Goal: Information Seeking & Learning: Check status

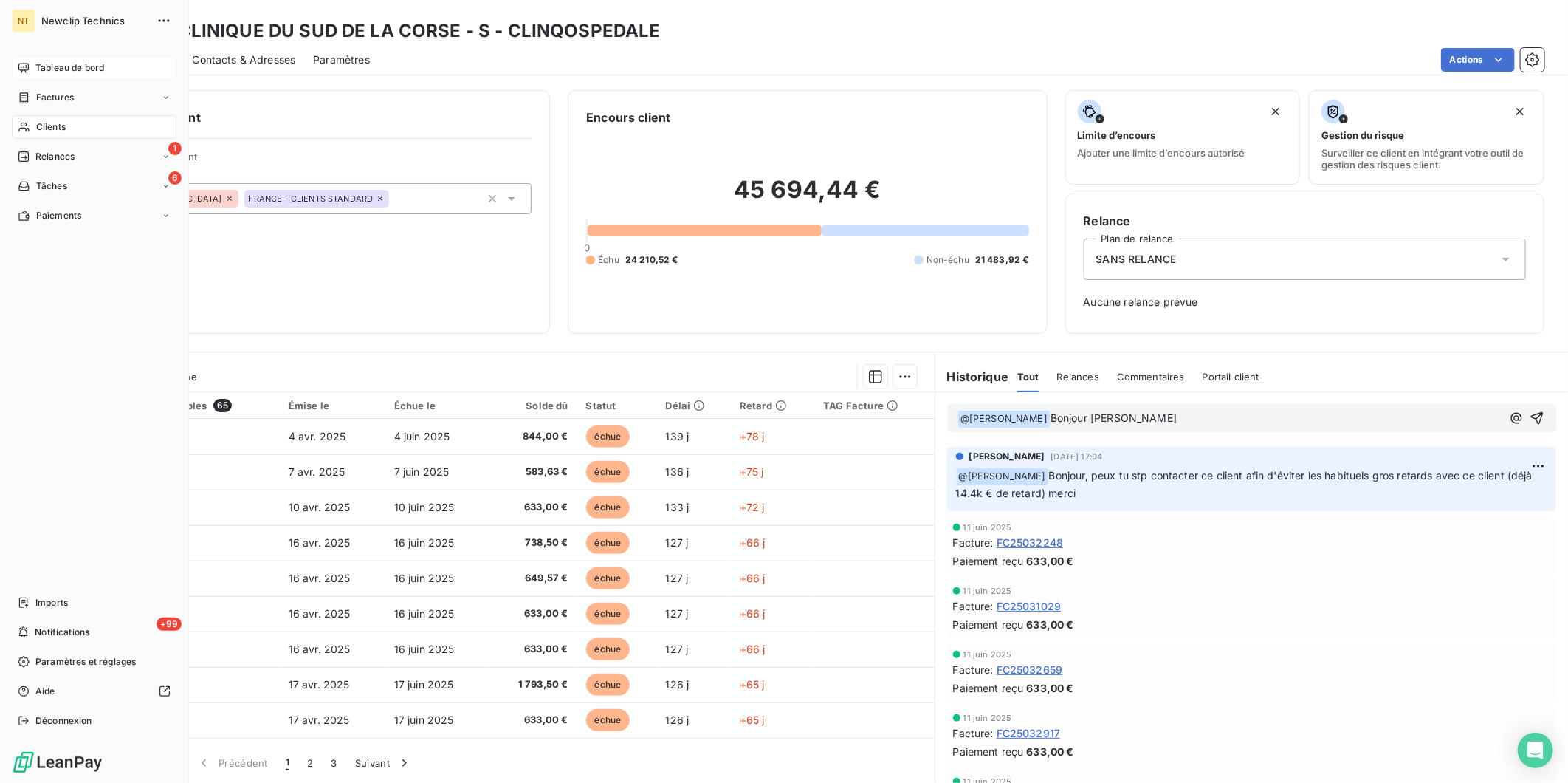
click at [52, 72] on span "Tableau de bord" at bounding box center [69, 68] width 68 height 14
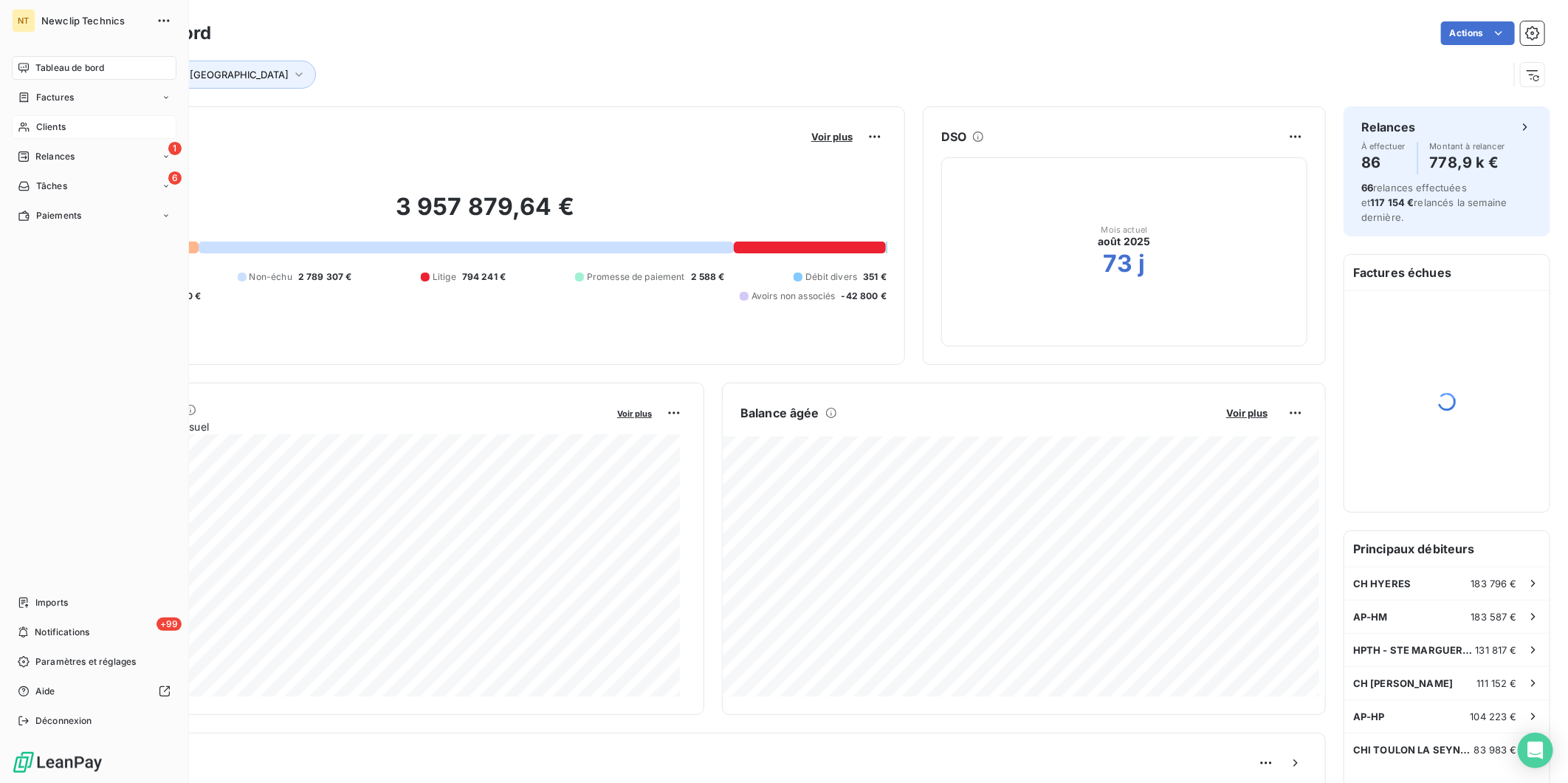
click at [33, 128] on div "Clients" at bounding box center [94, 127] width 165 height 24
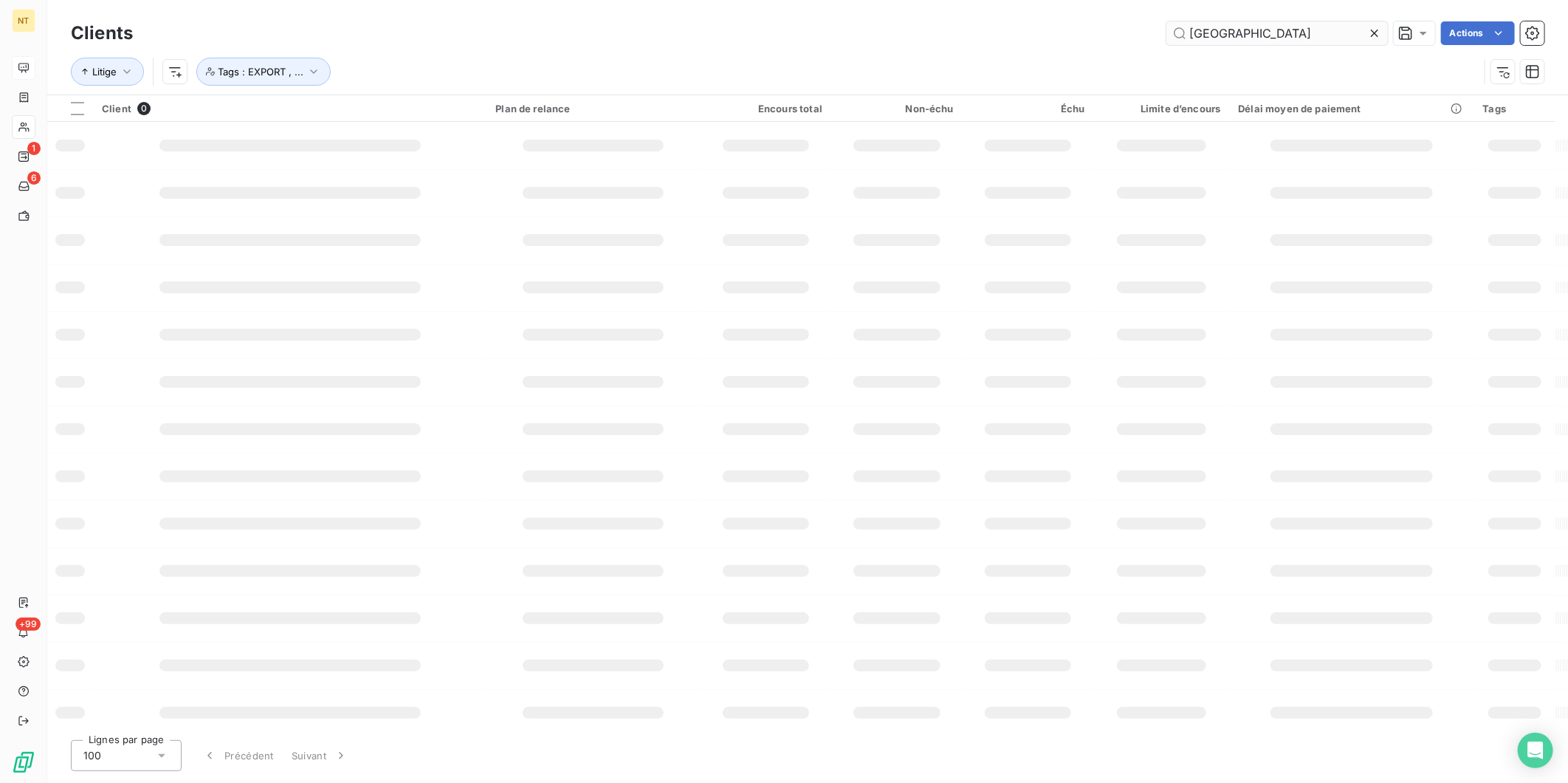
type input "[GEOGRAPHIC_DATA]"
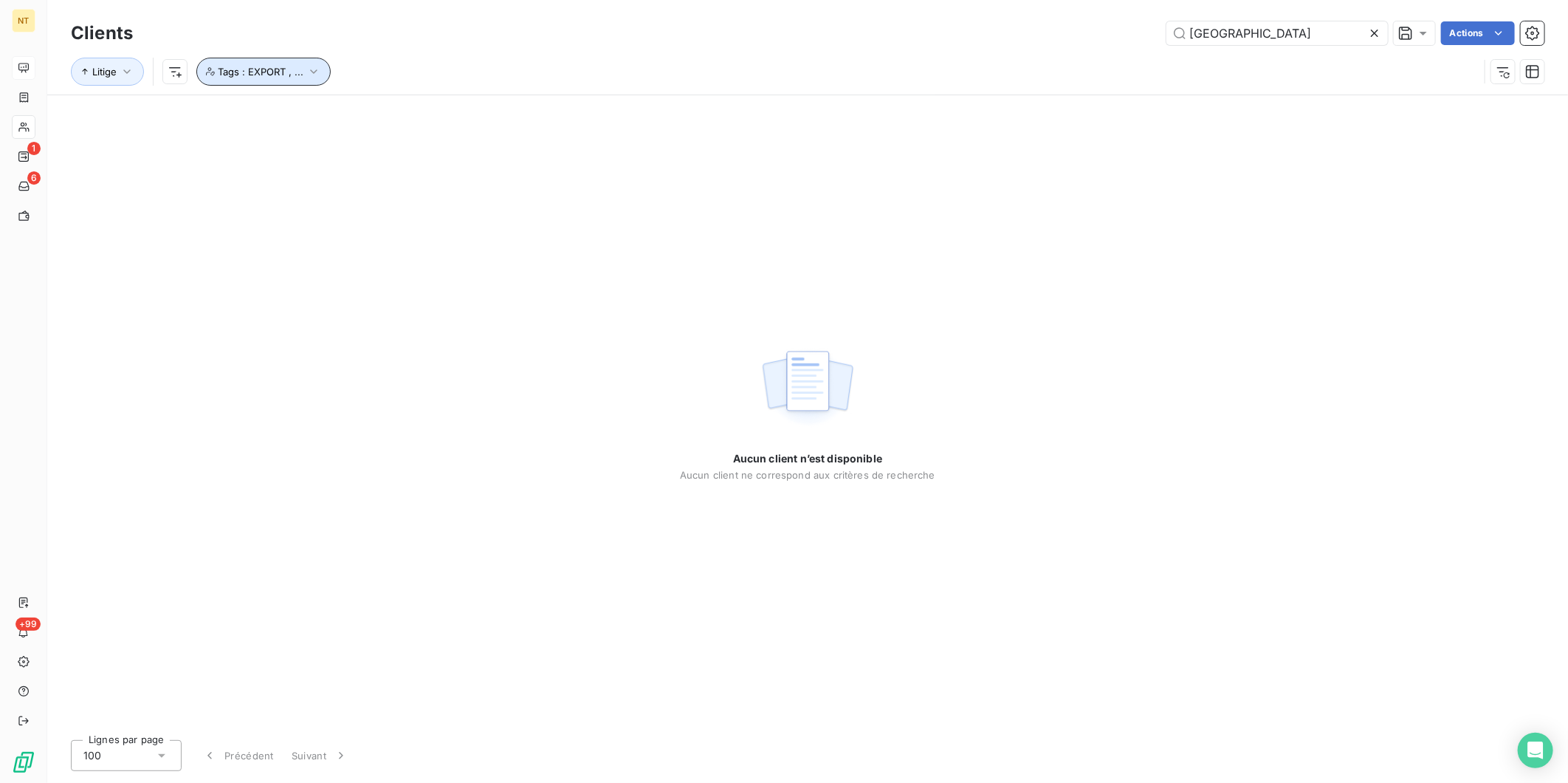
click at [307, 68] on icon "button" at bounding box center [313, 71] width 14 height 14
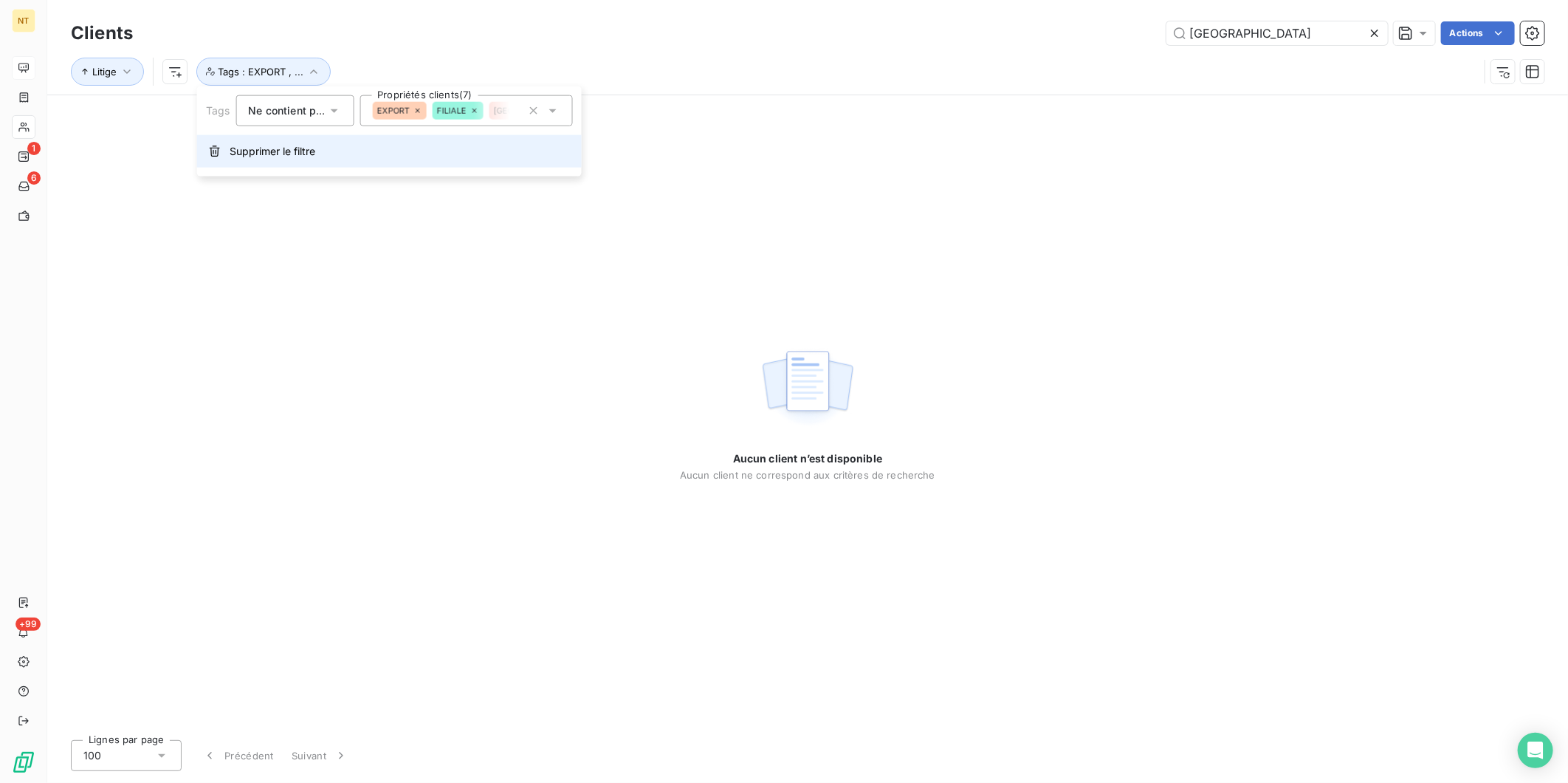
click at [257, 143] on button "Supprimer le filtre" at bounding box center [389, 151] width 385 height 32
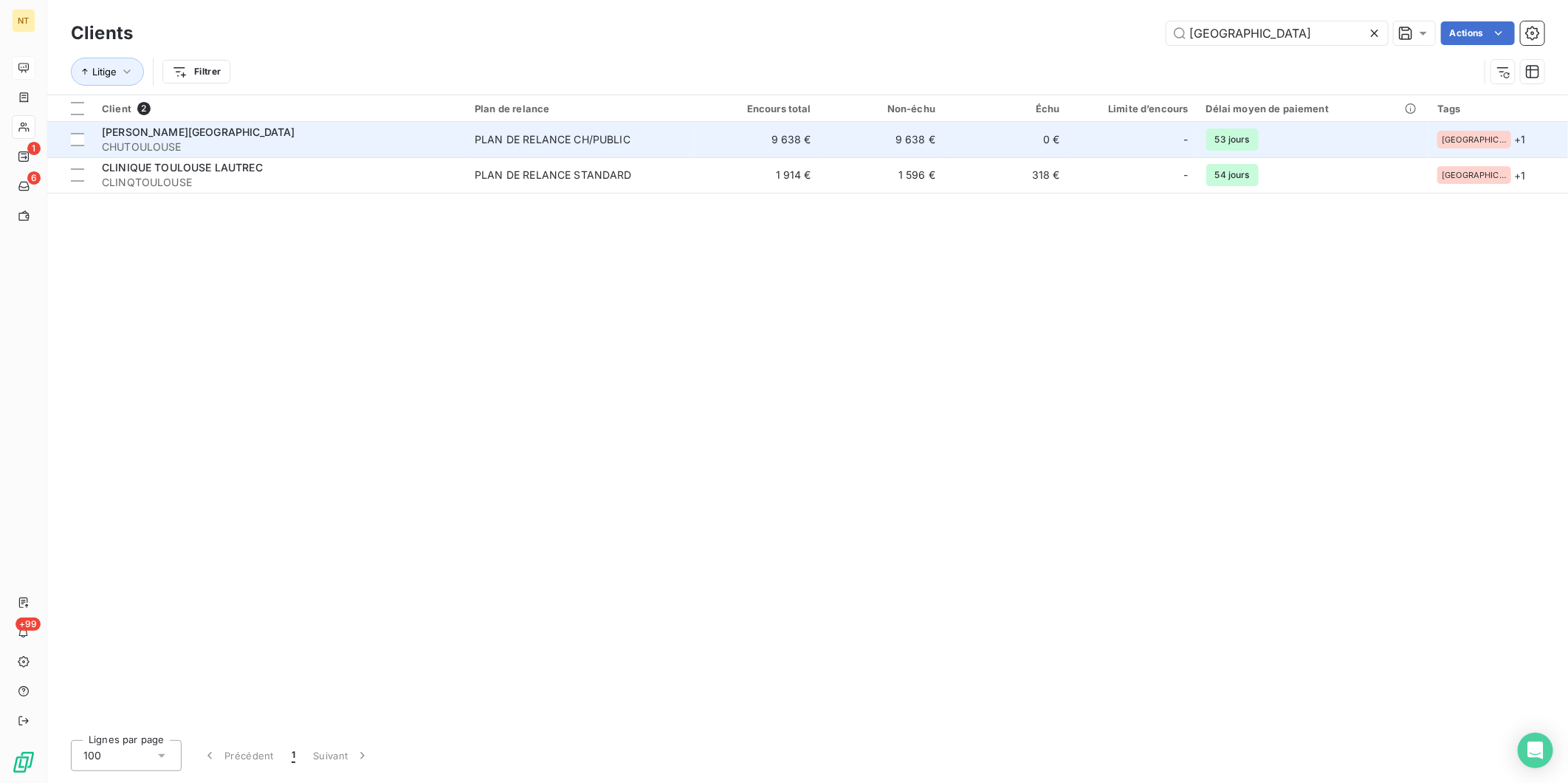
click at [308, 122] on td "[PERSON_NAME]" at bounding box center [279, 139] width 373 height 35
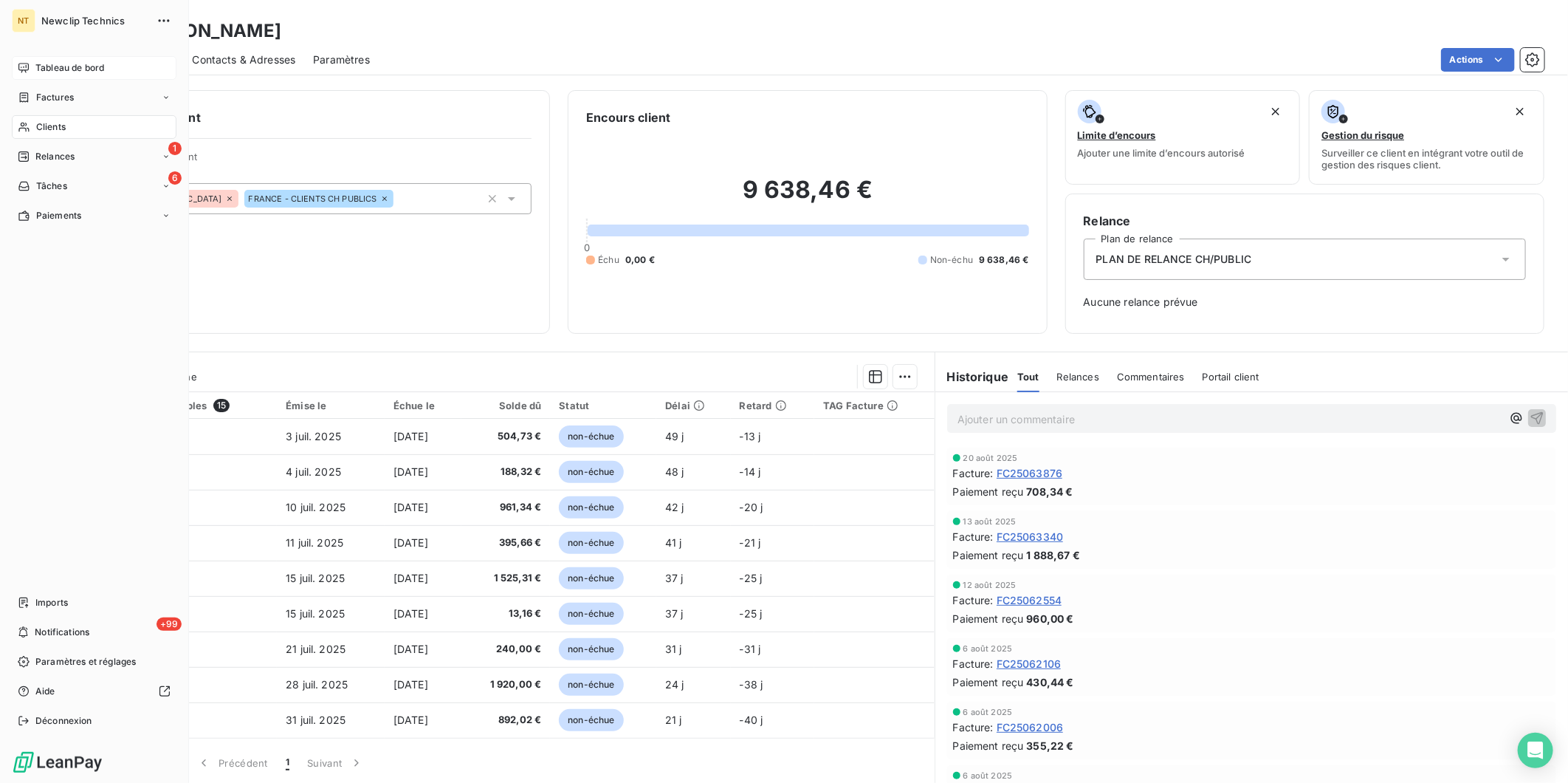
click at [52, 69] on span "Tableau de bord" at bounding box center [69, 68] width 68 height 14
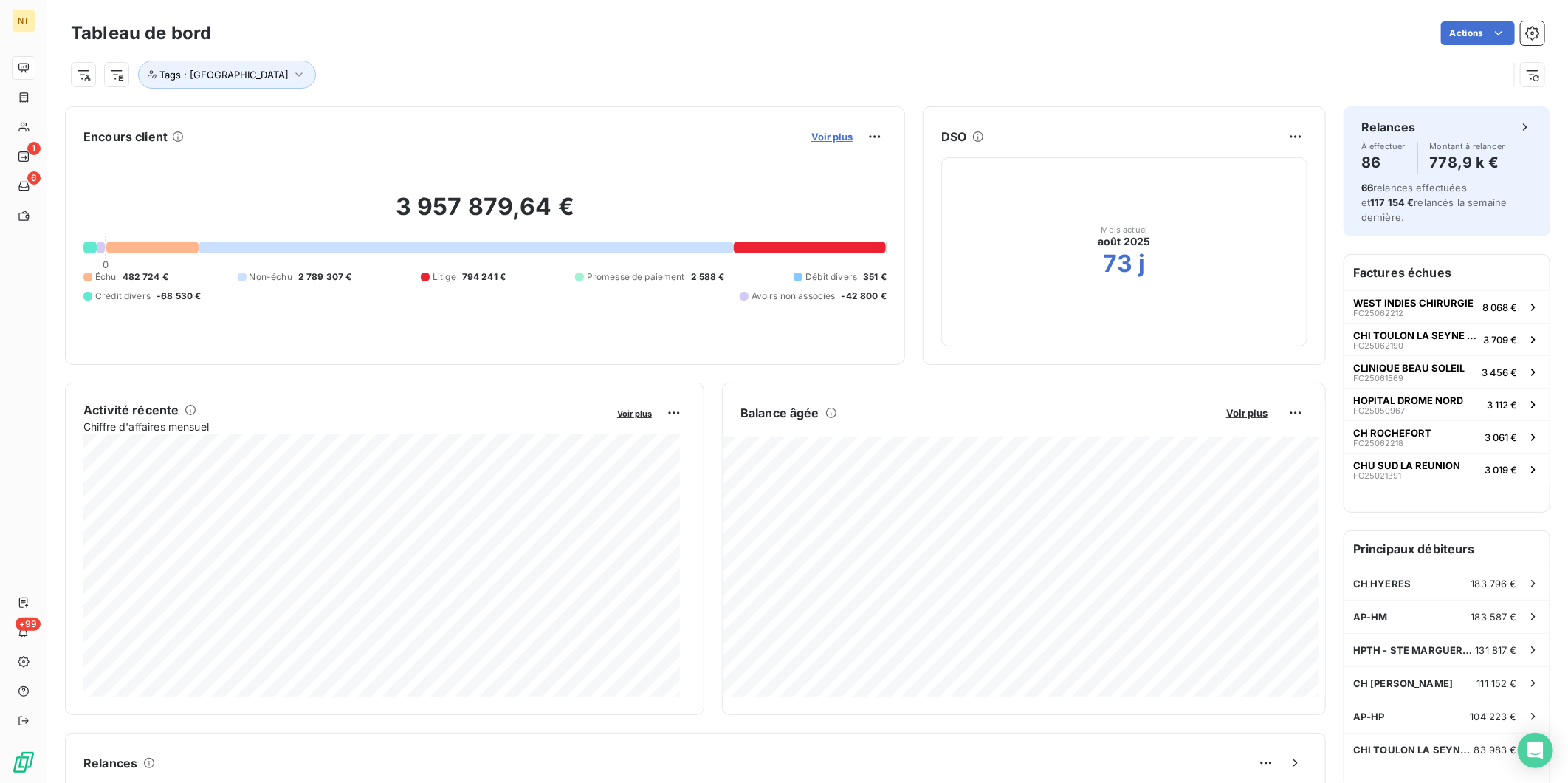
click at [811, 137] on span "Voir plus" at bounding box center [832, 137] width 41 height 12
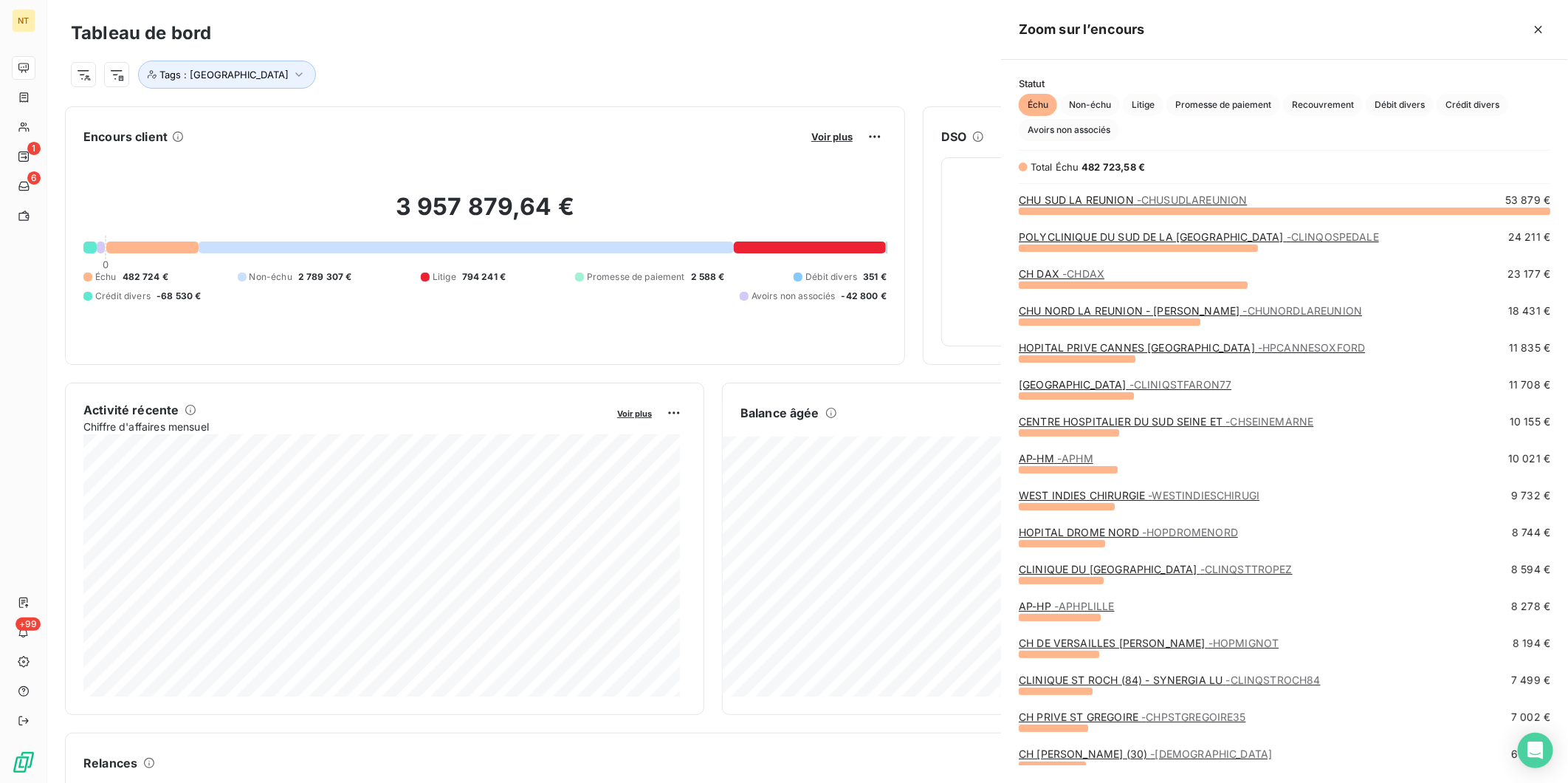
scroll to position [559, 555]
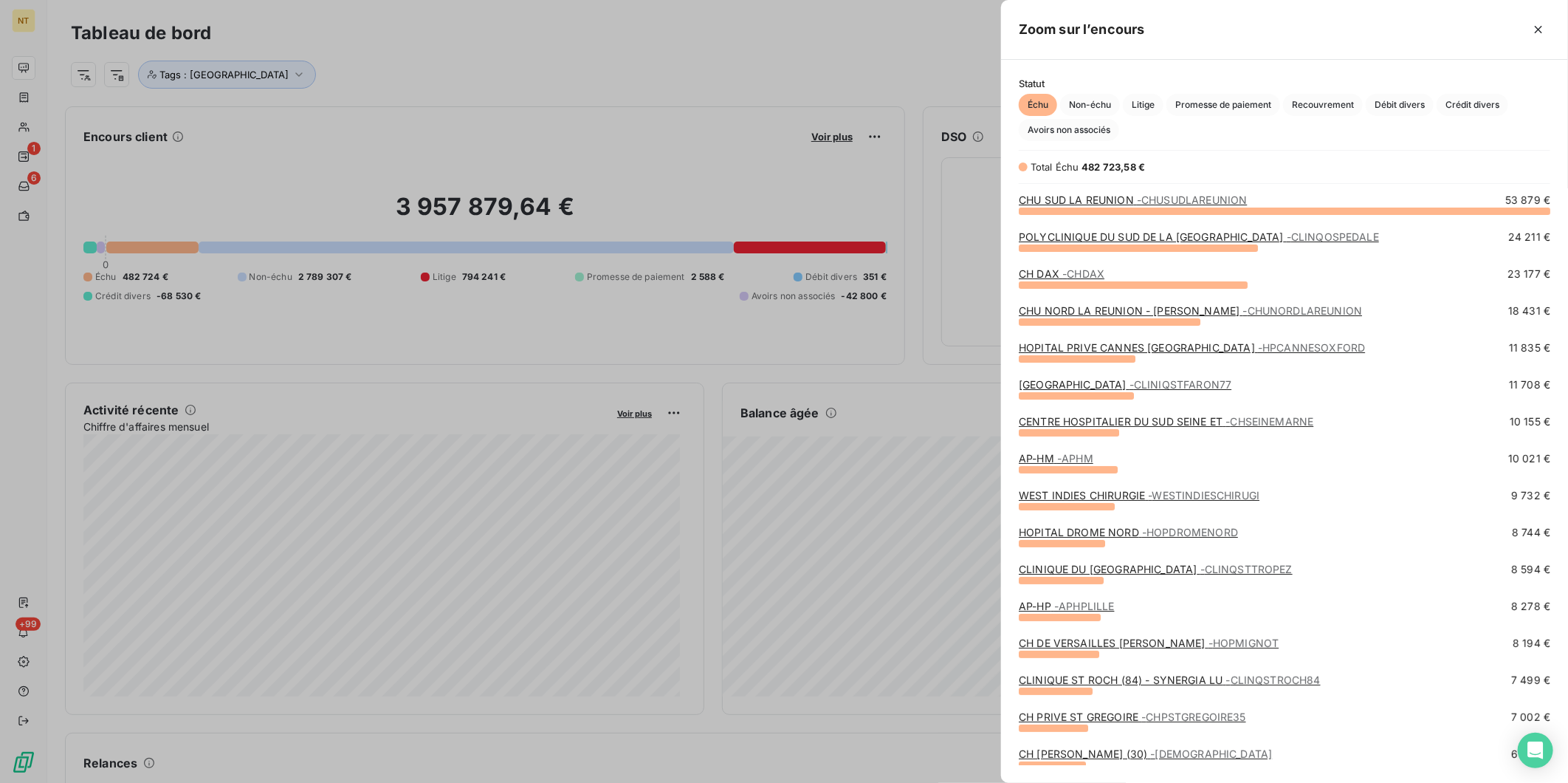
click at [1126, 203] on link "CHU SUD LA REUNION - [GEOGRAPHIC_DATA]" at bounding box center [1133, 199] width 228 height 13
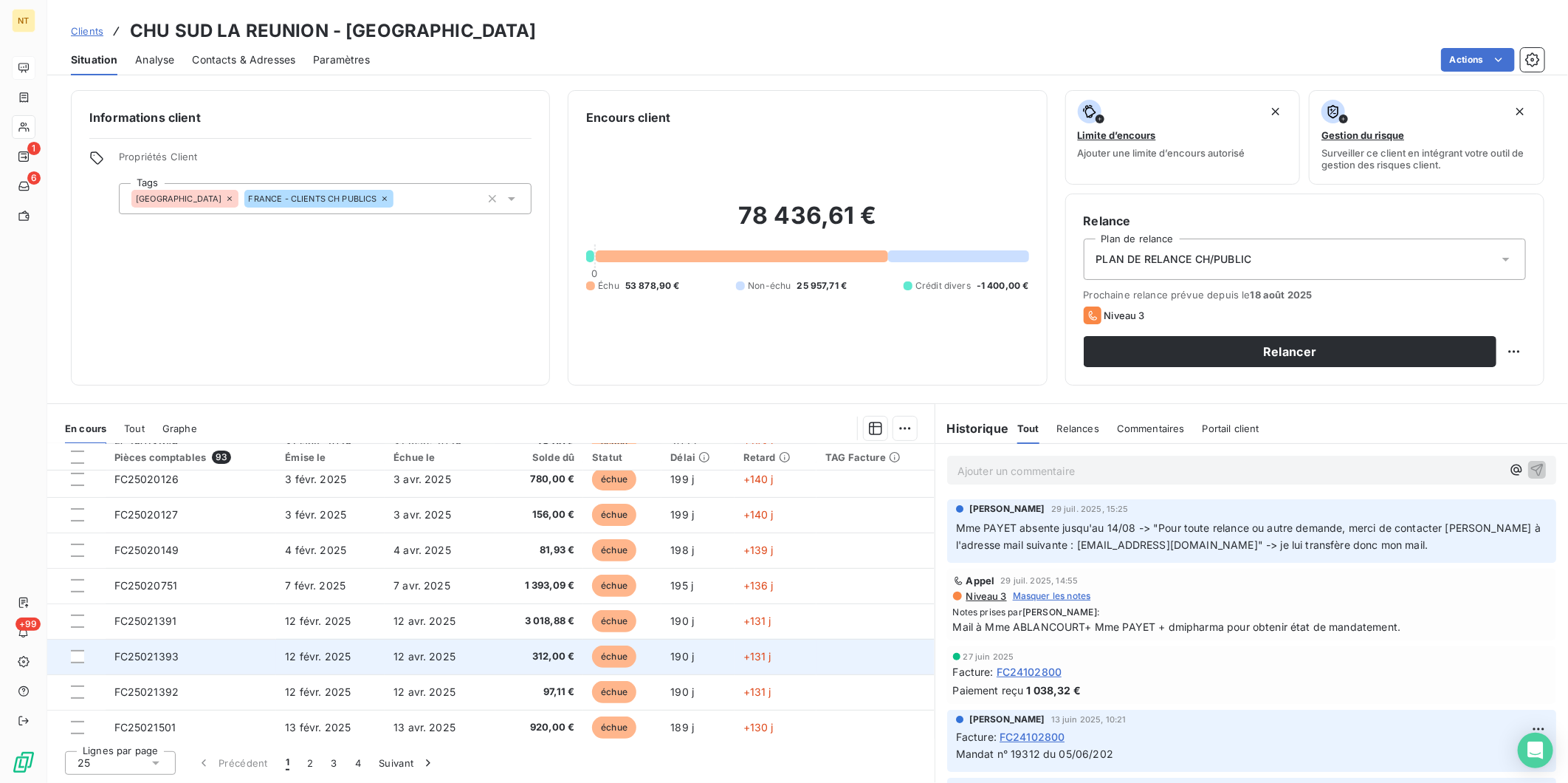
scroll to position [618, 0]
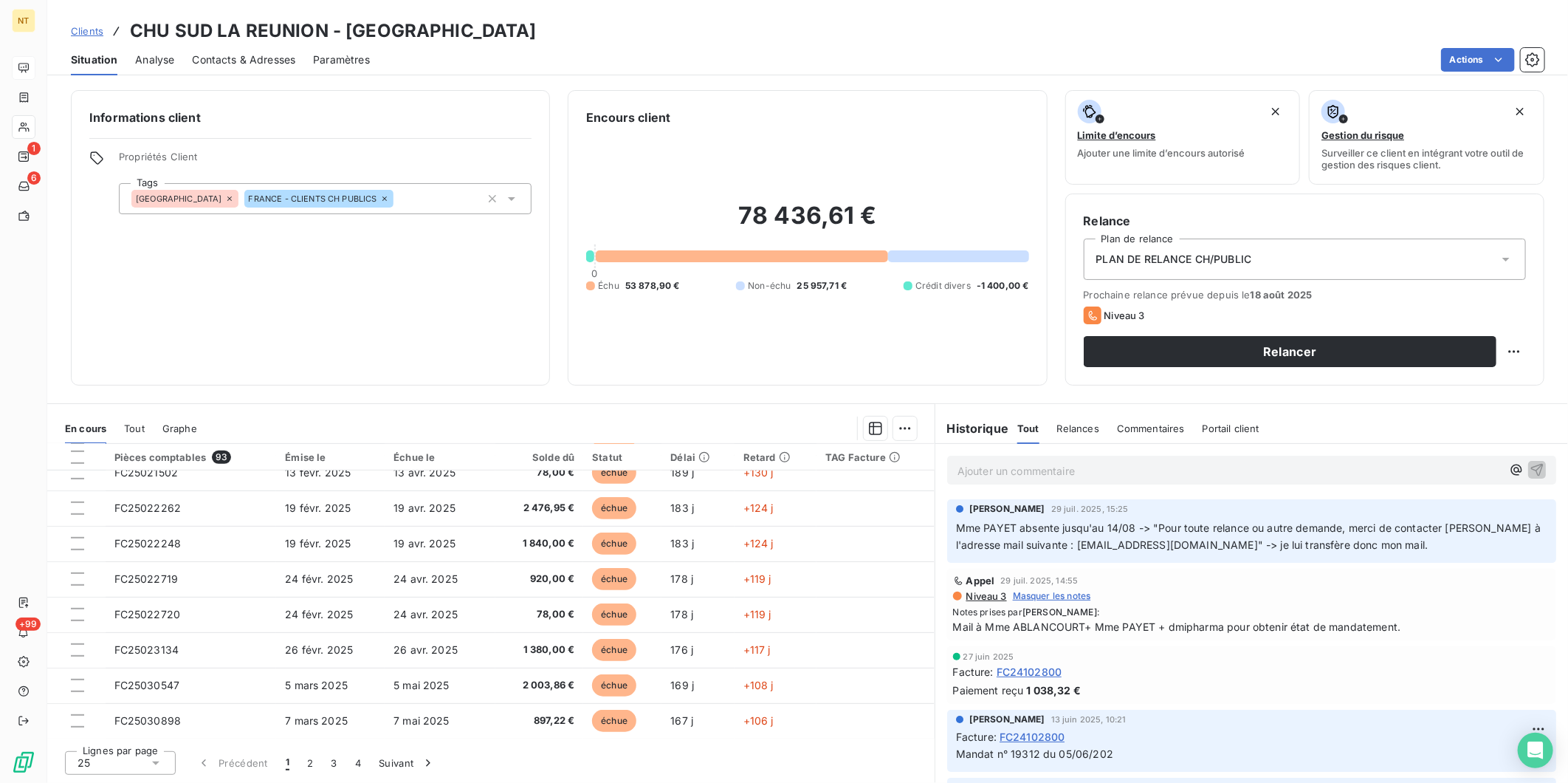
click at [1039, 377] on div "Encours client 78 436,61 € 0 Échu 53 878,90 € Non-échu 25 957,71 € Crédit diver…" at bounding box center [806, 238] width 479 height 296
click at [174, 62] on div "Situation Analyse Contacts & Adresses Paramètres Actions" at bounding box center [807, 59] width 1521 height 31
click at [165, 63] on span "Analyse" at bounding box center [155, 59] width 39 height 14
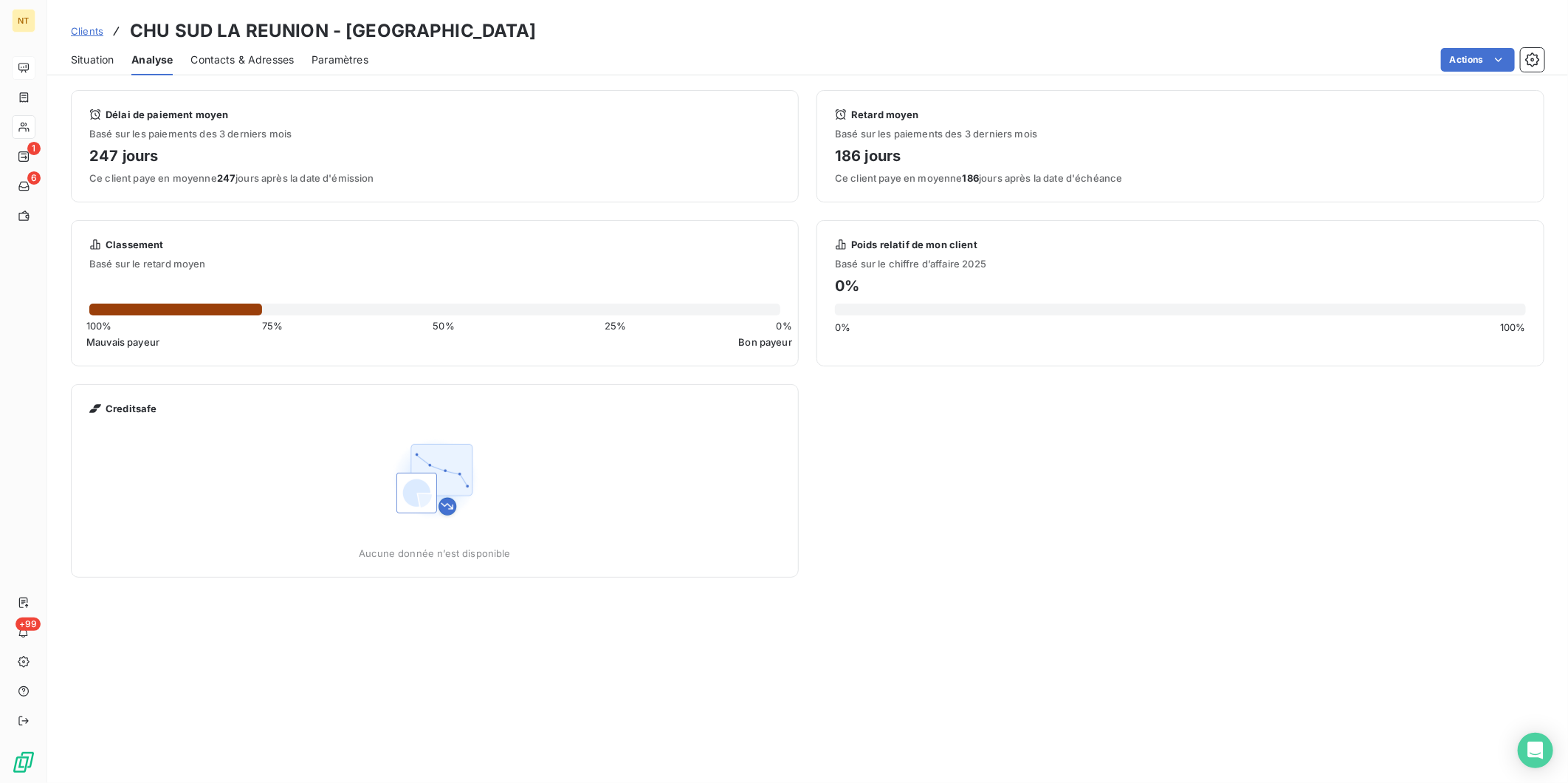
click at [102, 63] on span "Situation" at bounding box center [92, 59] width 43 height 14
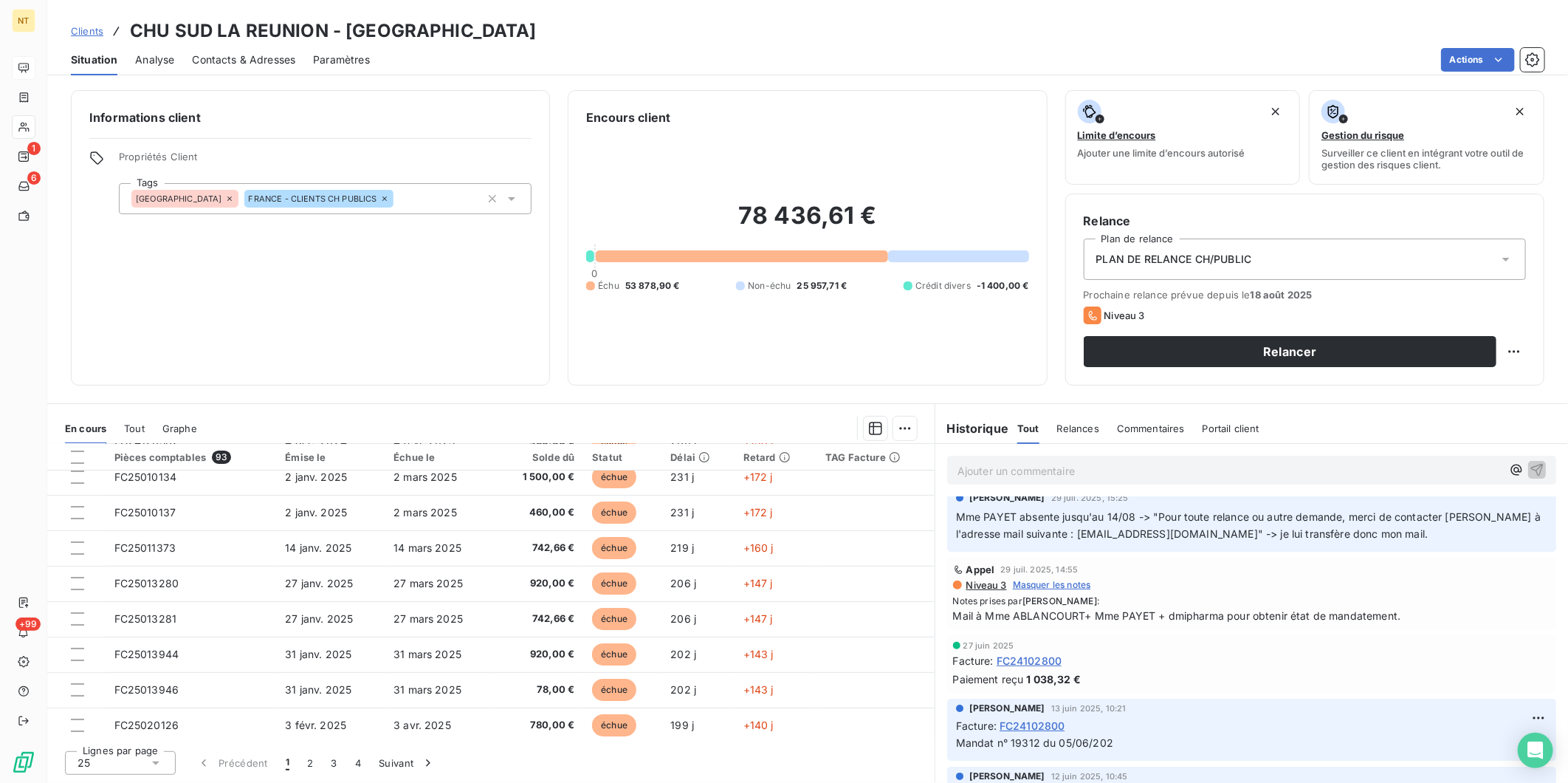
scroll to position [0, 0]
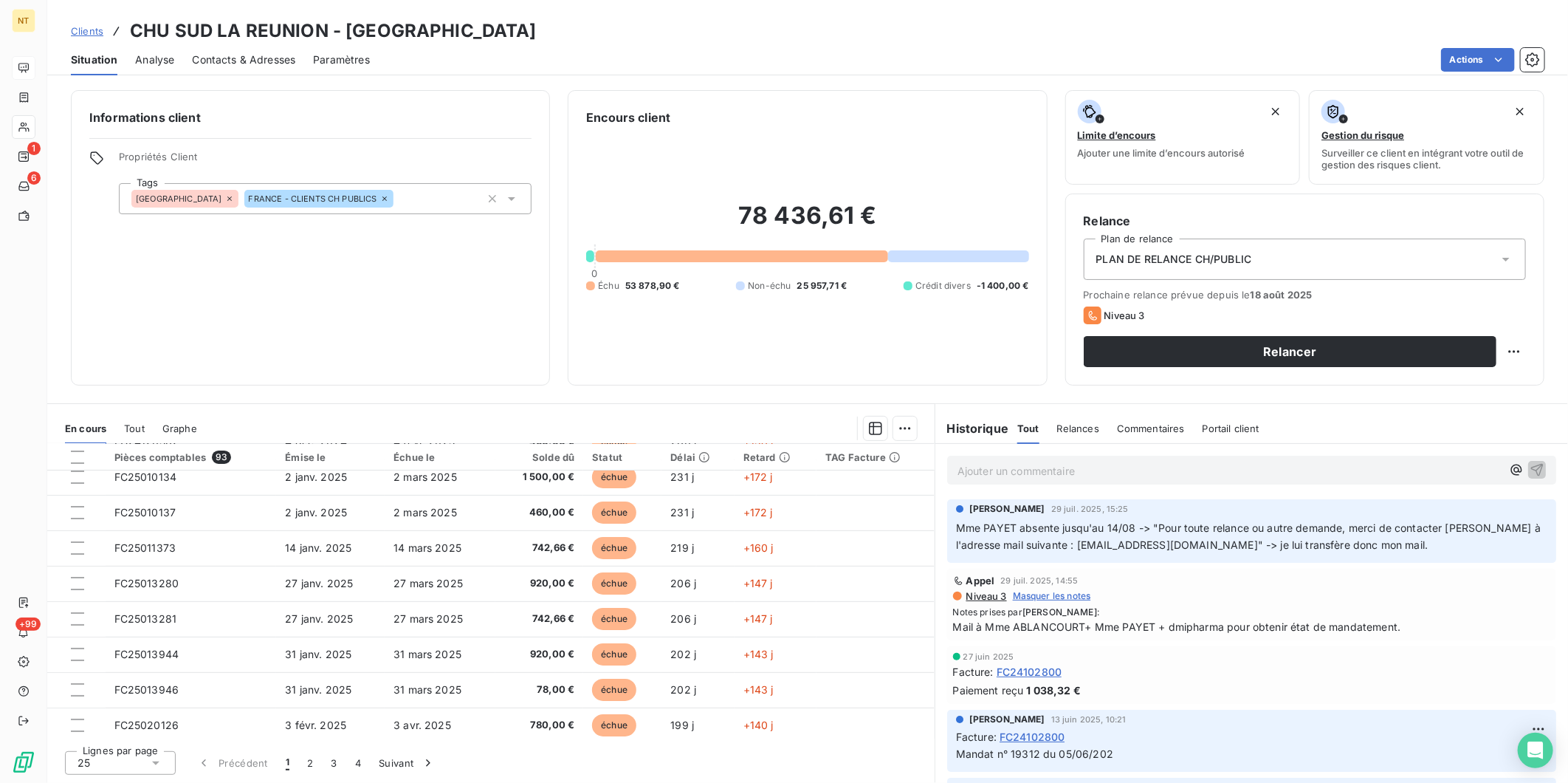
click at [1056, 733] on span "FC24102800" at bounding box center [1033, 737] width 66 height 15
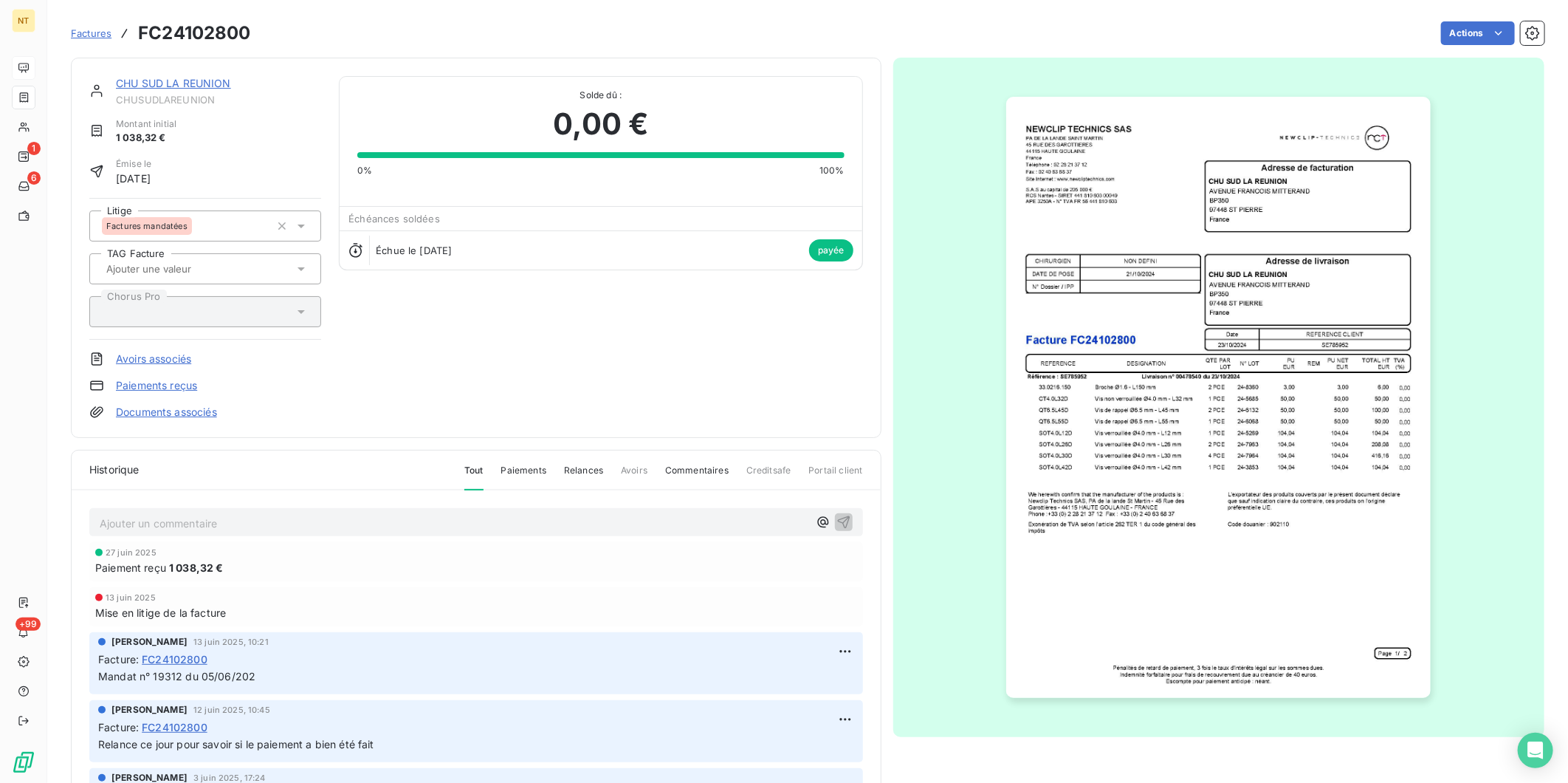
scroll to position [82, 0]
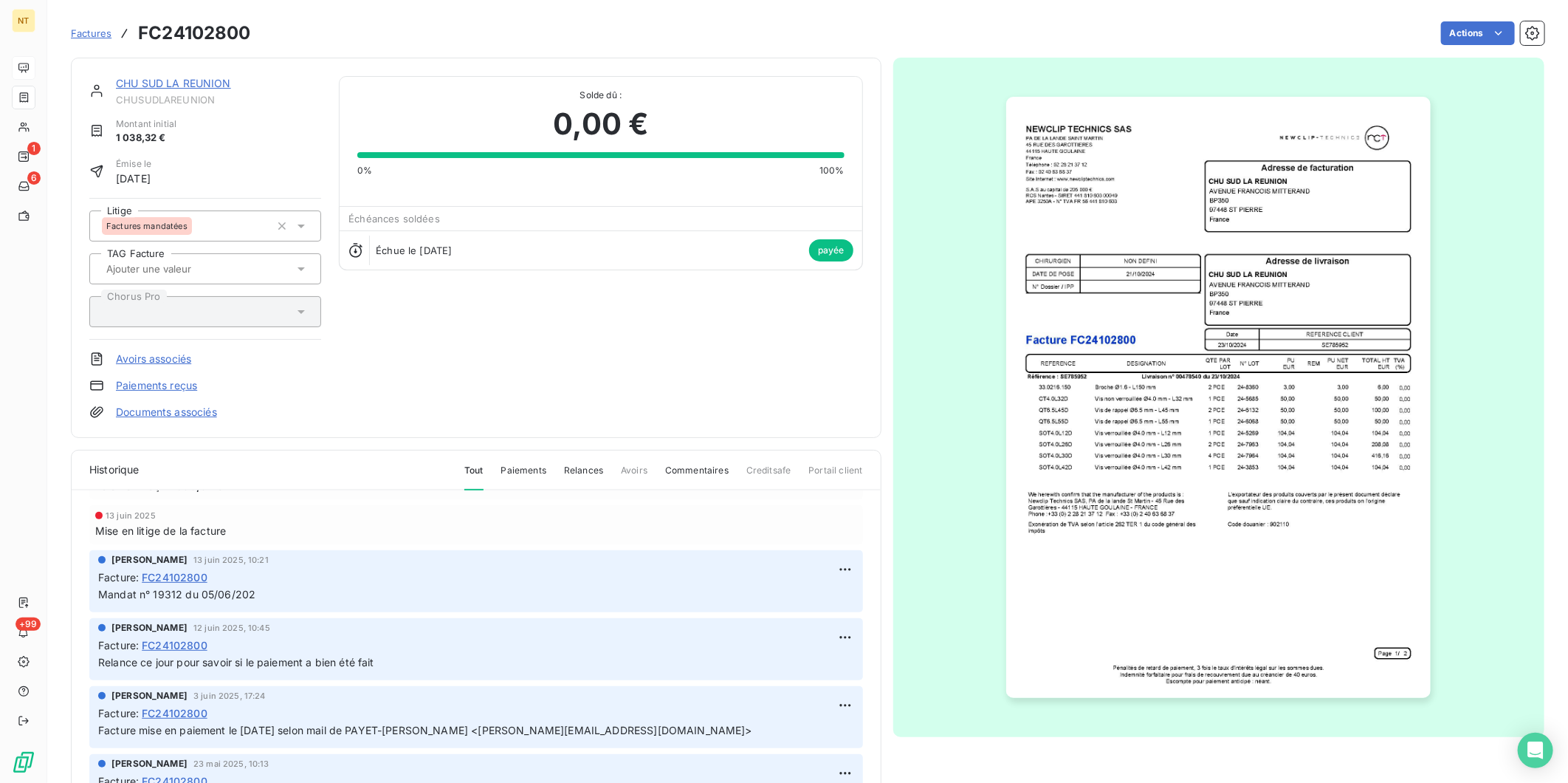
click at [221, 79] on link "CHU SUD LA REUNION" at bounding box center [173, 83] width 115 height 13
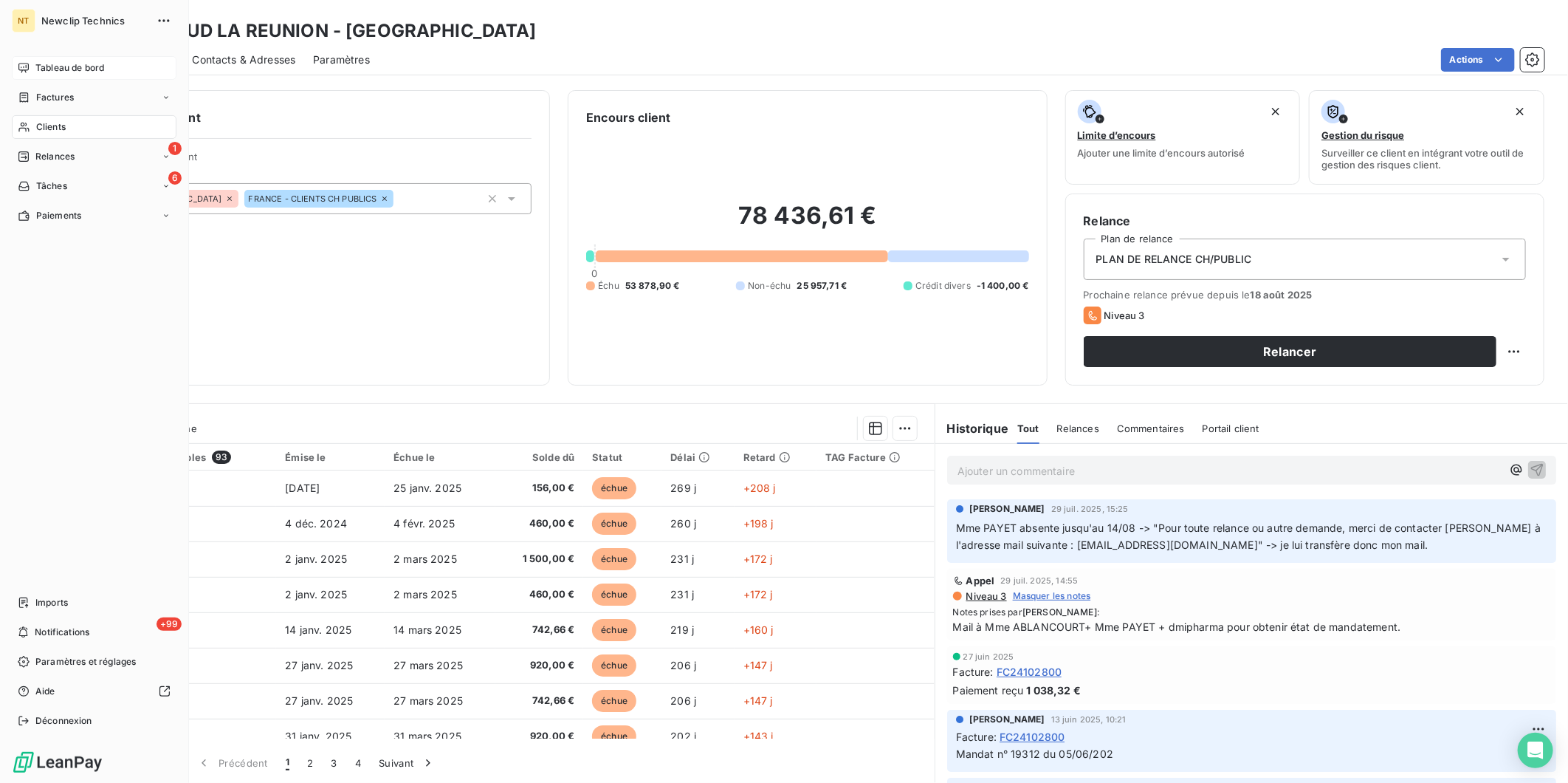
drag, startPoint x: 27, startPoint y: 68, endPoint x: 22, endPoint y: 75, distance: 8.6
click at [27, 68] on icon at bounding box center [24, 68] width 12 height 12
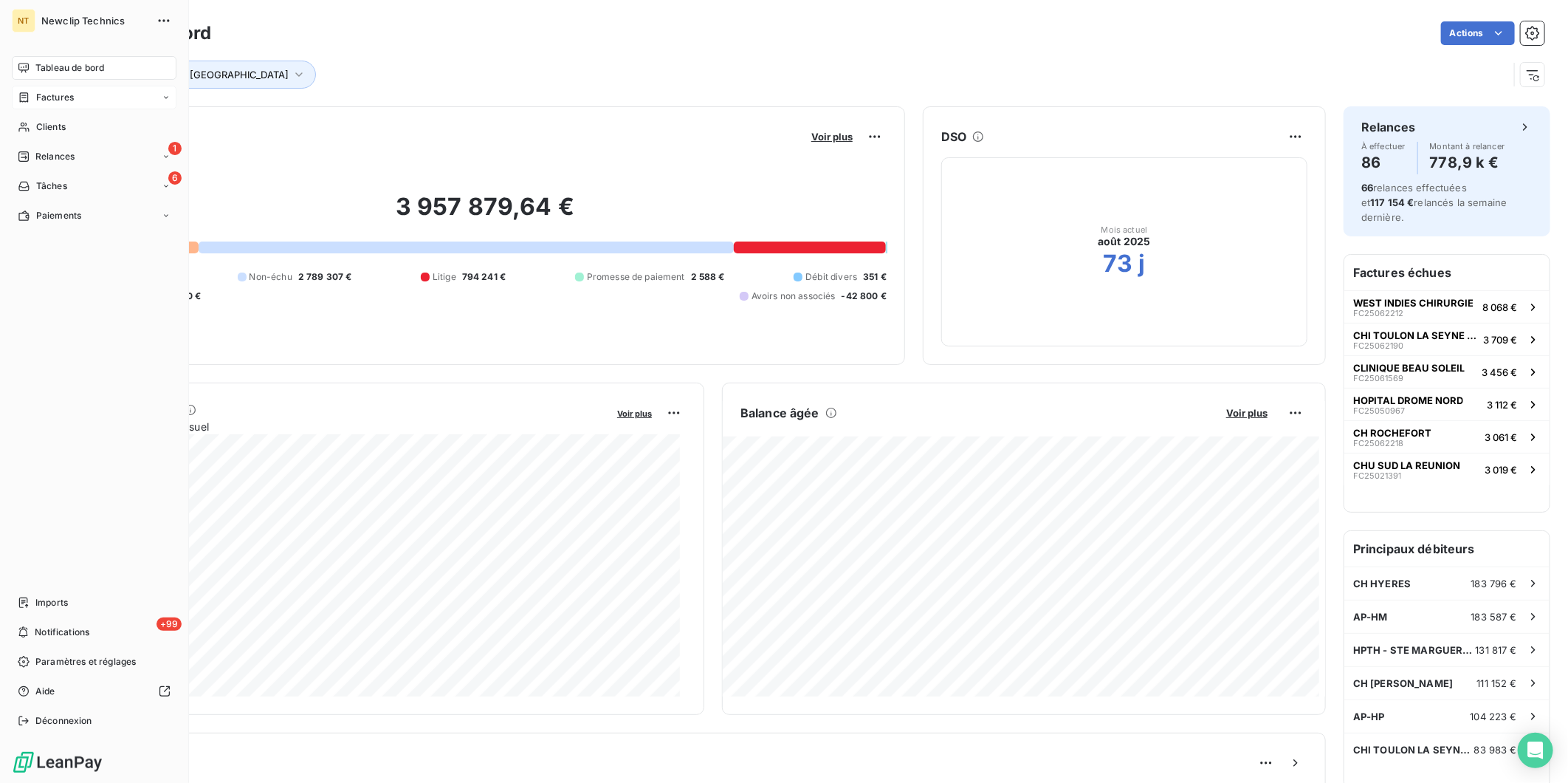
click at [25, 91] on icon at bounding box center [24, 97] width 13 height 12
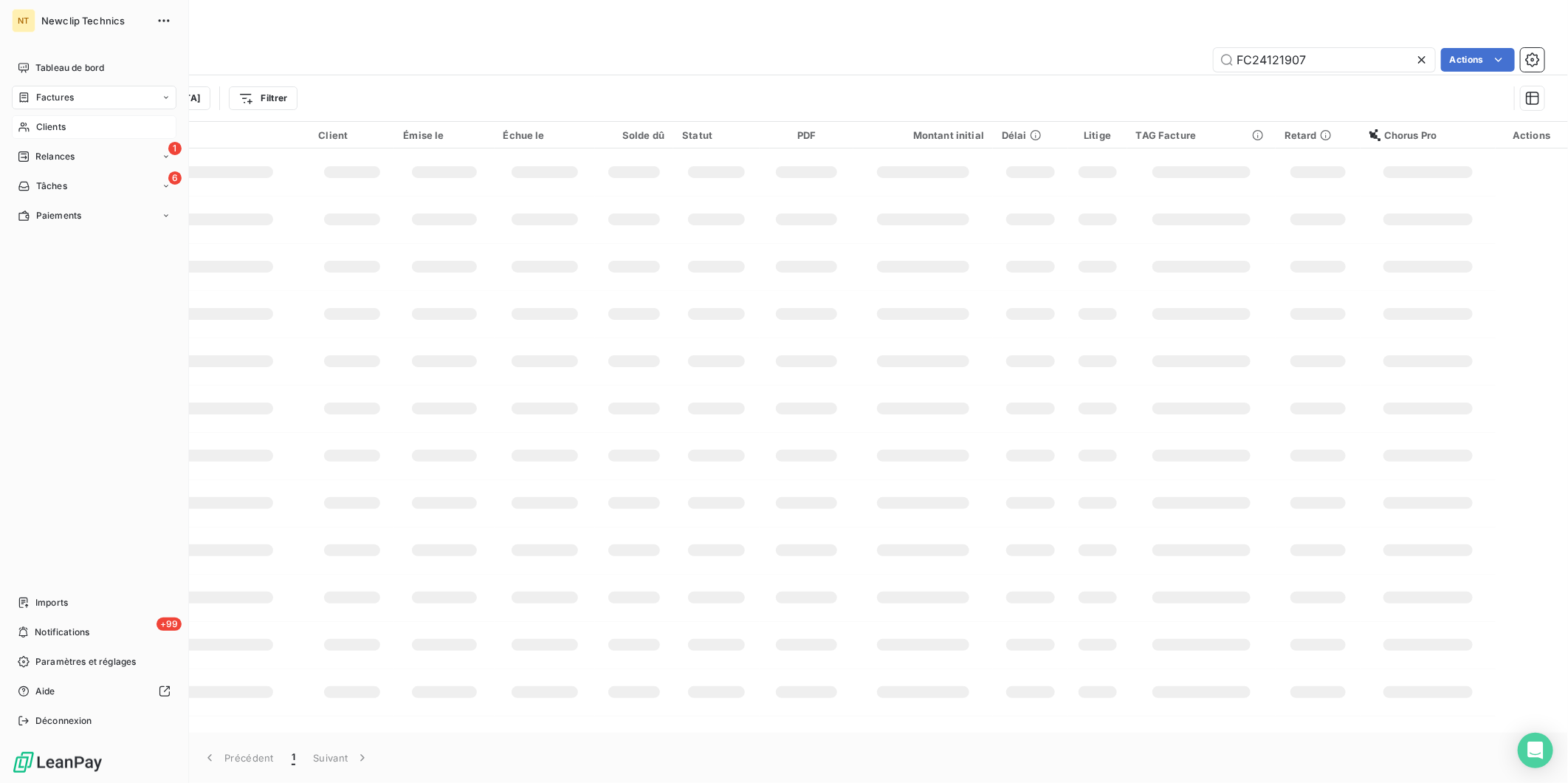
click at [37, 121] on span "Clients" at bounding box center [51, 128] width 30 height 14
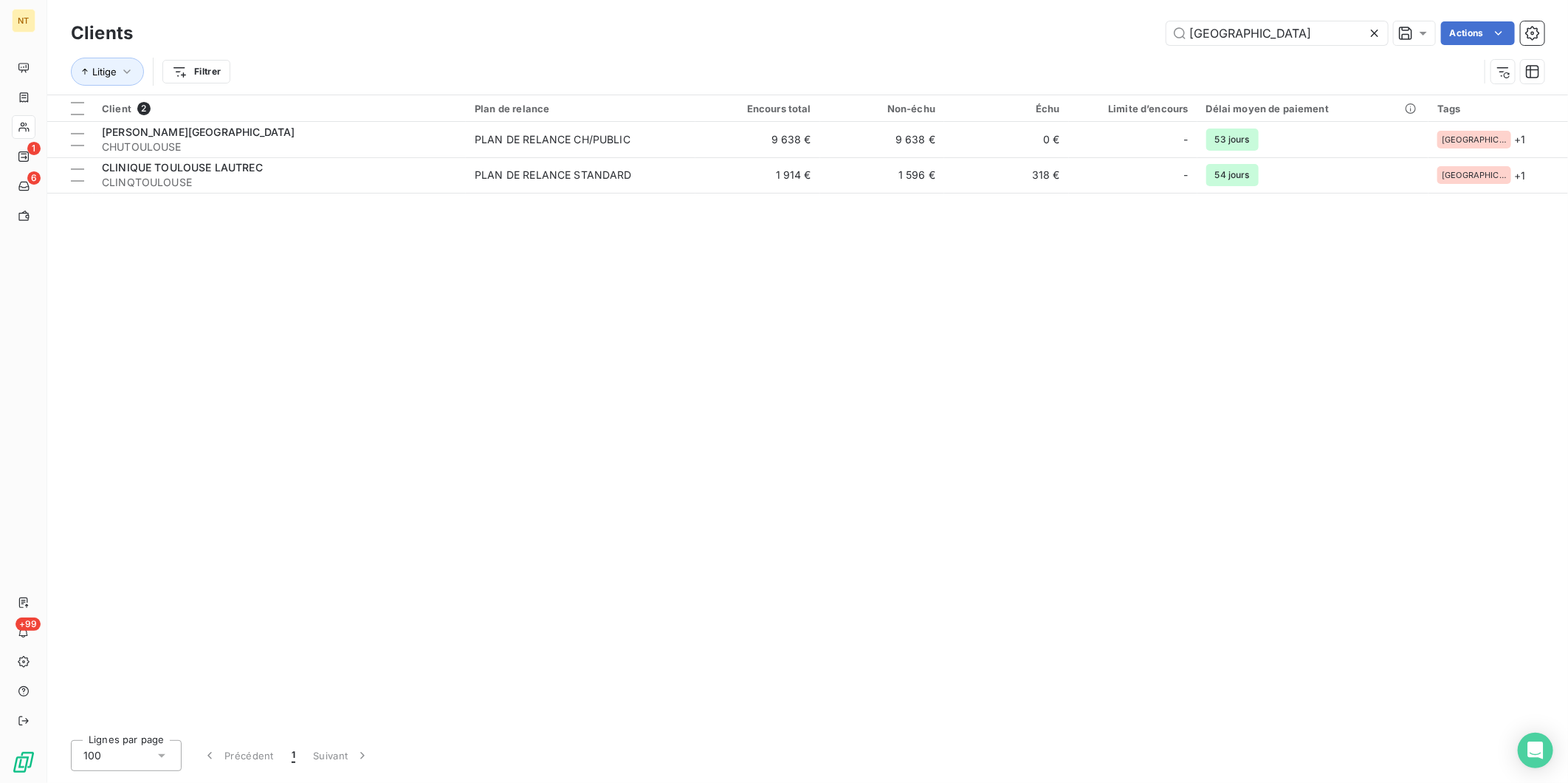
drag, startPoint x: 1181, startPoint y: 40, endPoint x: 916, endPoint y: 32, distance: 265.1
click at [916, 32] on div "TOULOUSE Actions" at bounding box center [847, 33] width 1394 height 24
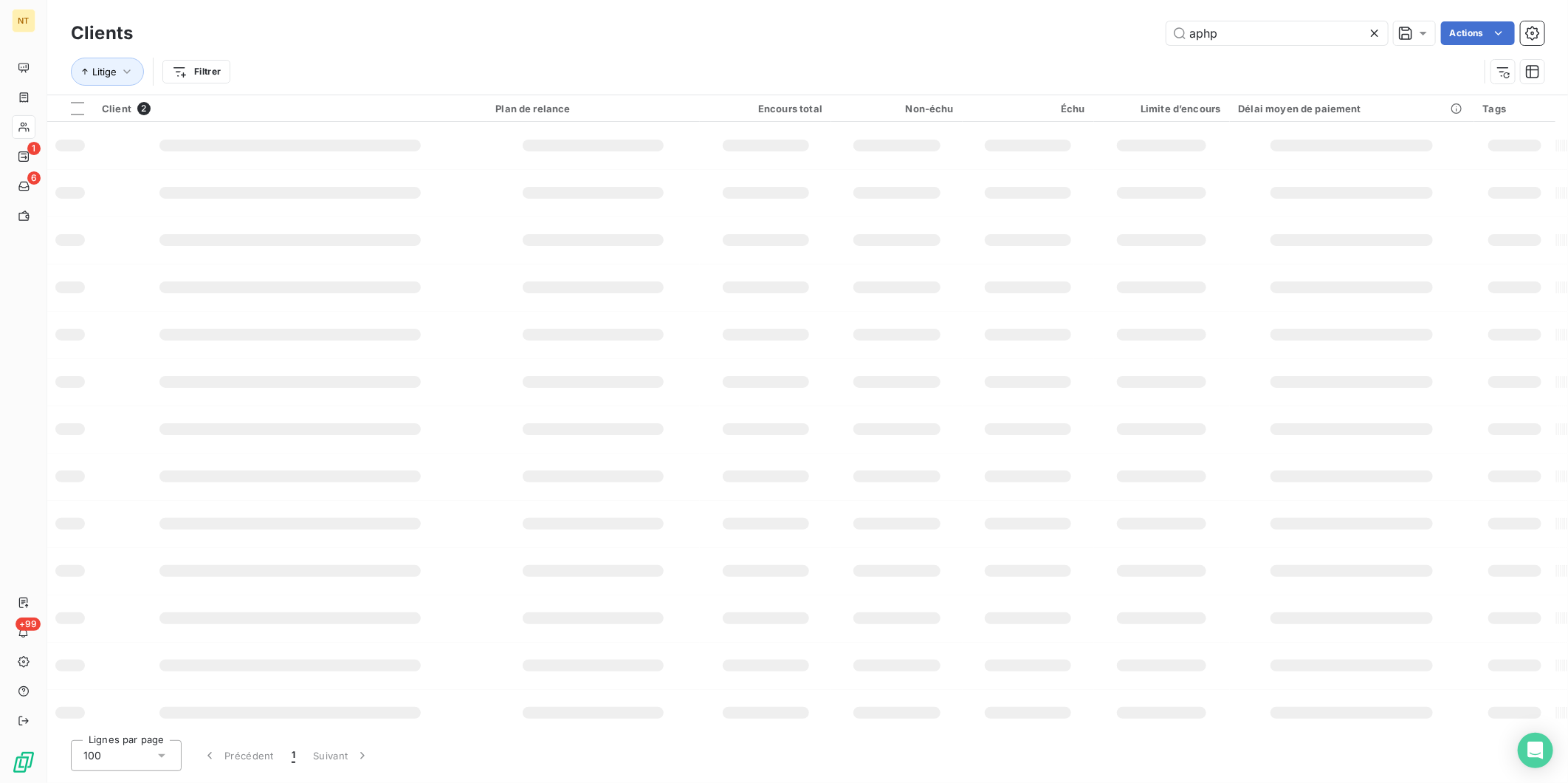
type input "aphp"
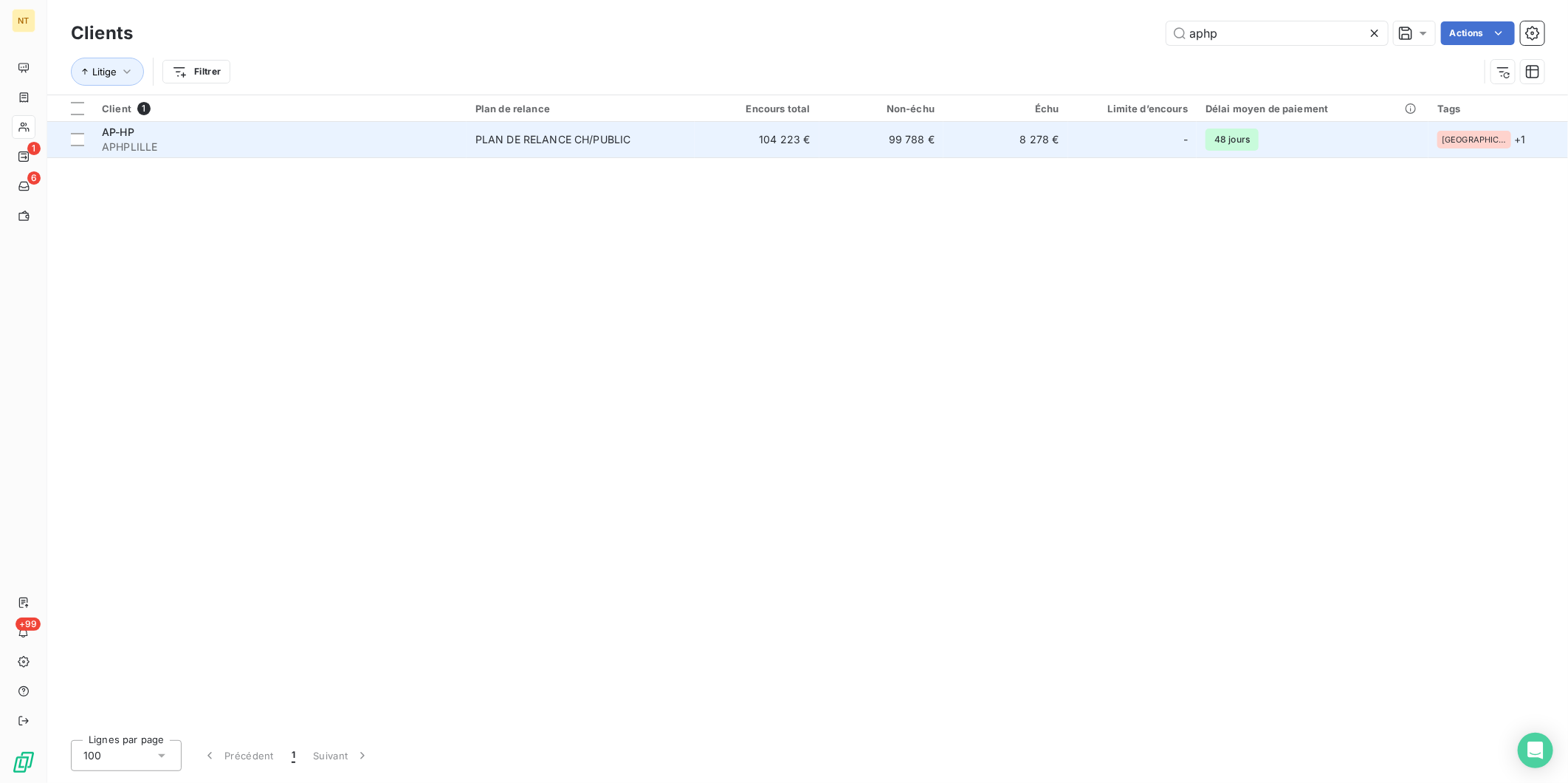
click at [404, 130] on div "AP-HP" at bounding box center [279, 132] width 355 height 14
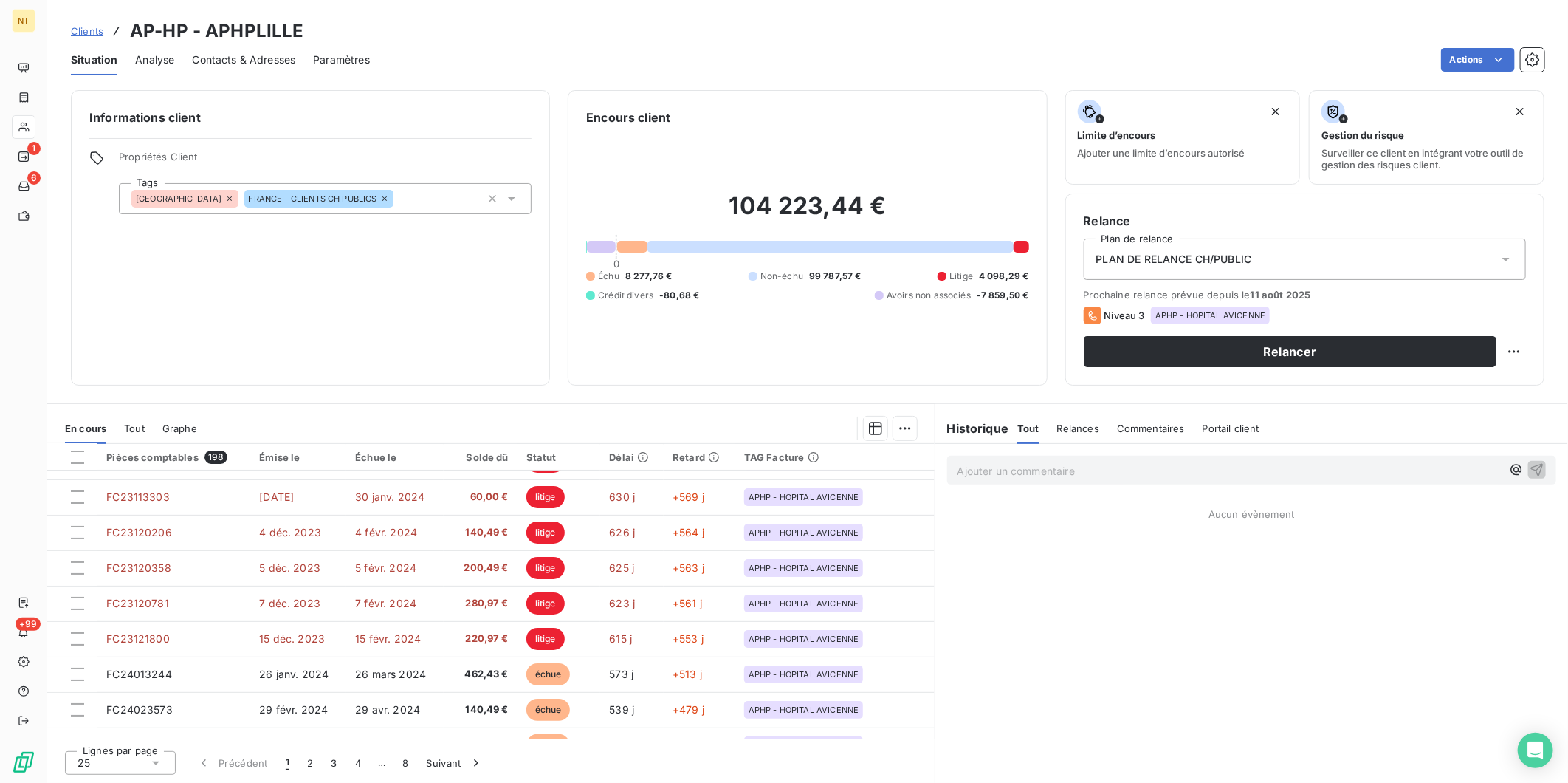
scroll to position [328, 0]
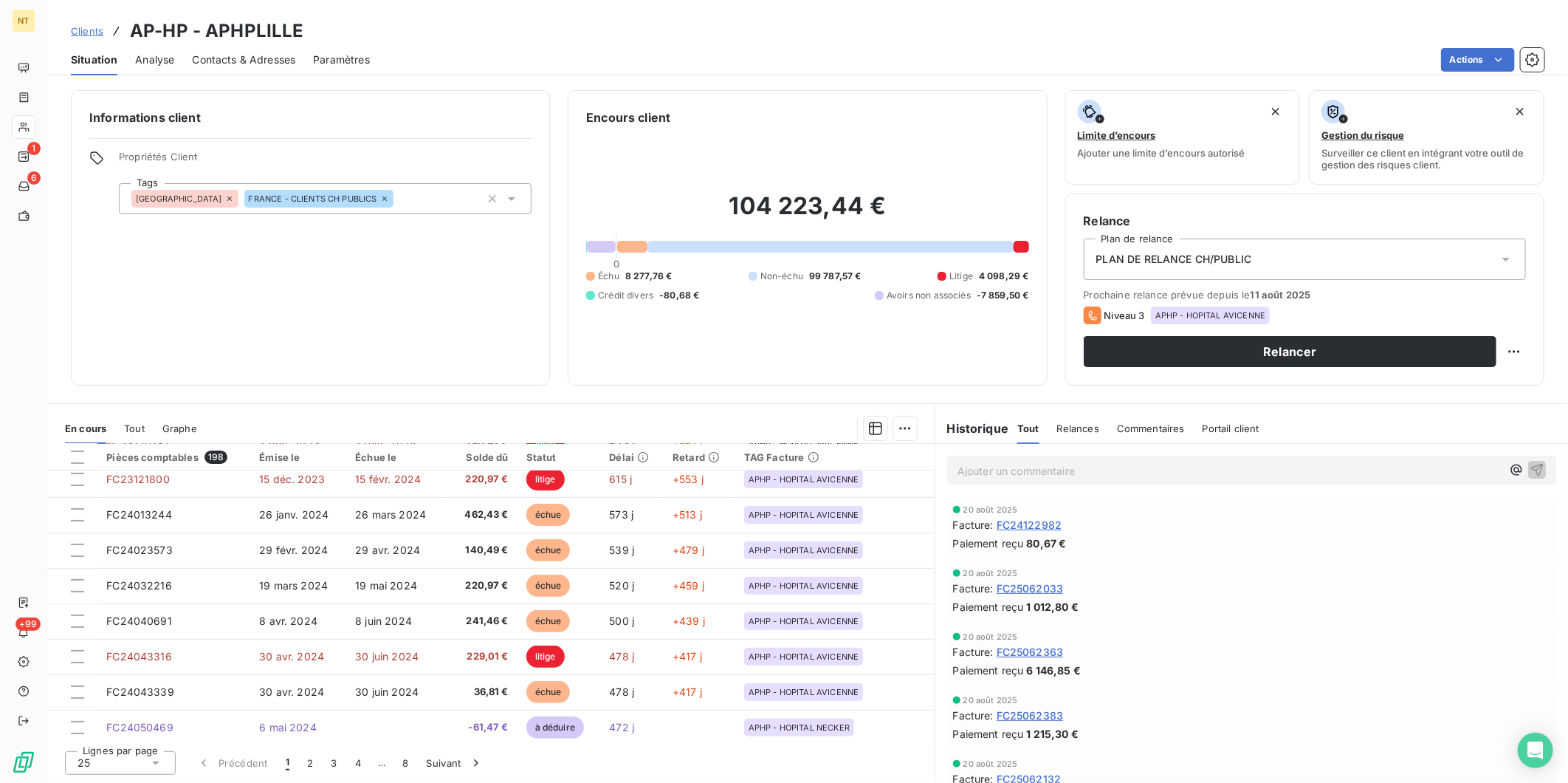
click at [1128, 465] on p "Ajouter un commentaire ﻿" at bounding box center [1229, 470] width 544 height 19
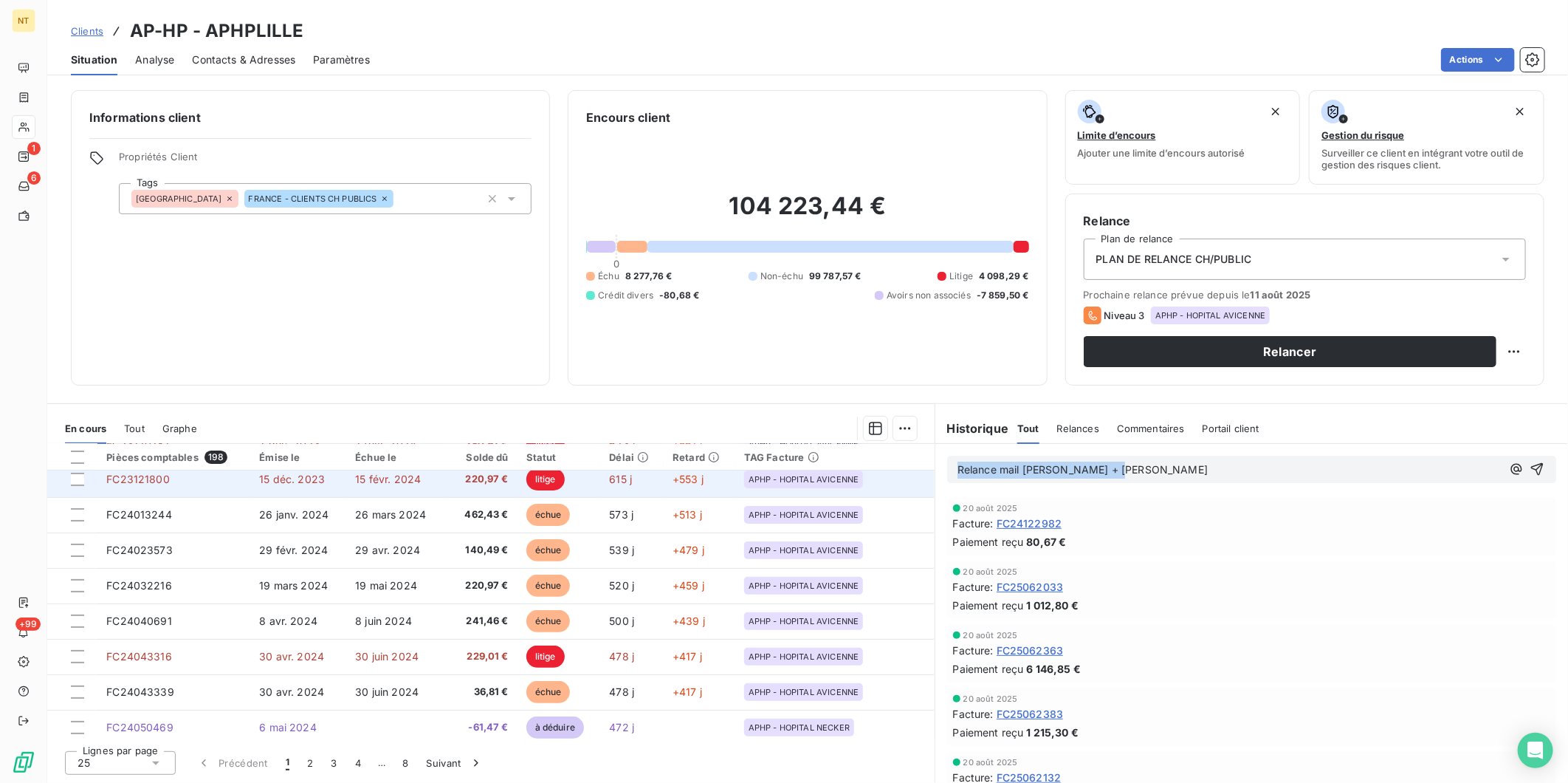
drag, startPoint x: 1135, startPoint y: 468, endPoint x: 822, endPoint y: 473, distance: 313.0
click at [822, 474] on div "En cours Tout Graphe Pièces comptables 198 Émise le Échue le Solde dû Statut Dé…" at bounding box center [807, 592] width 1521 height 379
copy span "Relance mail [PERSON_NAME] + [PERSON_NAME]"
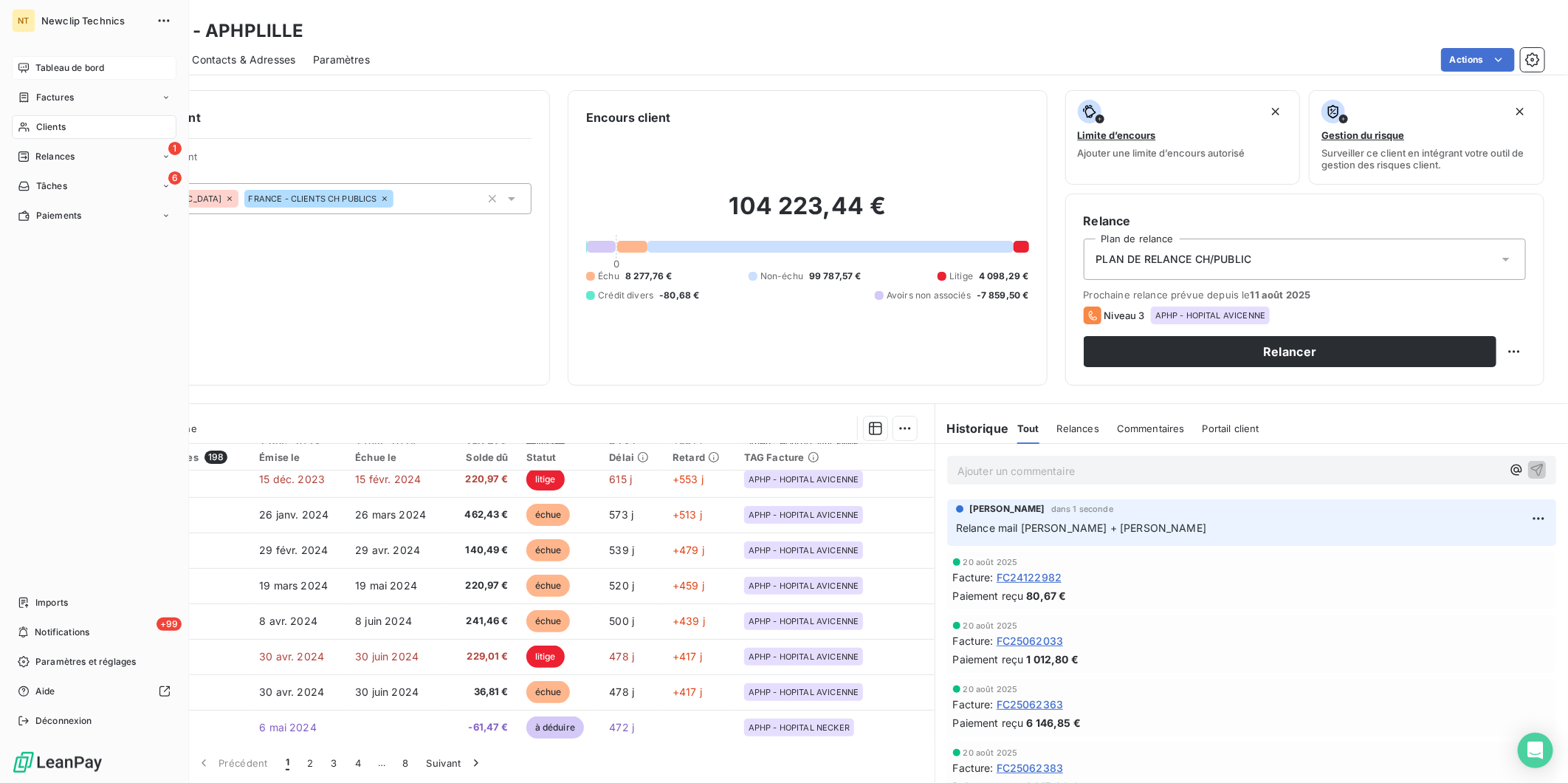
drag, startPoint x: 46, startPoint y: 67, endPoint x: 111, endPoint y: 63, distance: 65.1
click at [46, 67] on span "Tableau de bord" at bounding box center [69, 68] width 68 height 14
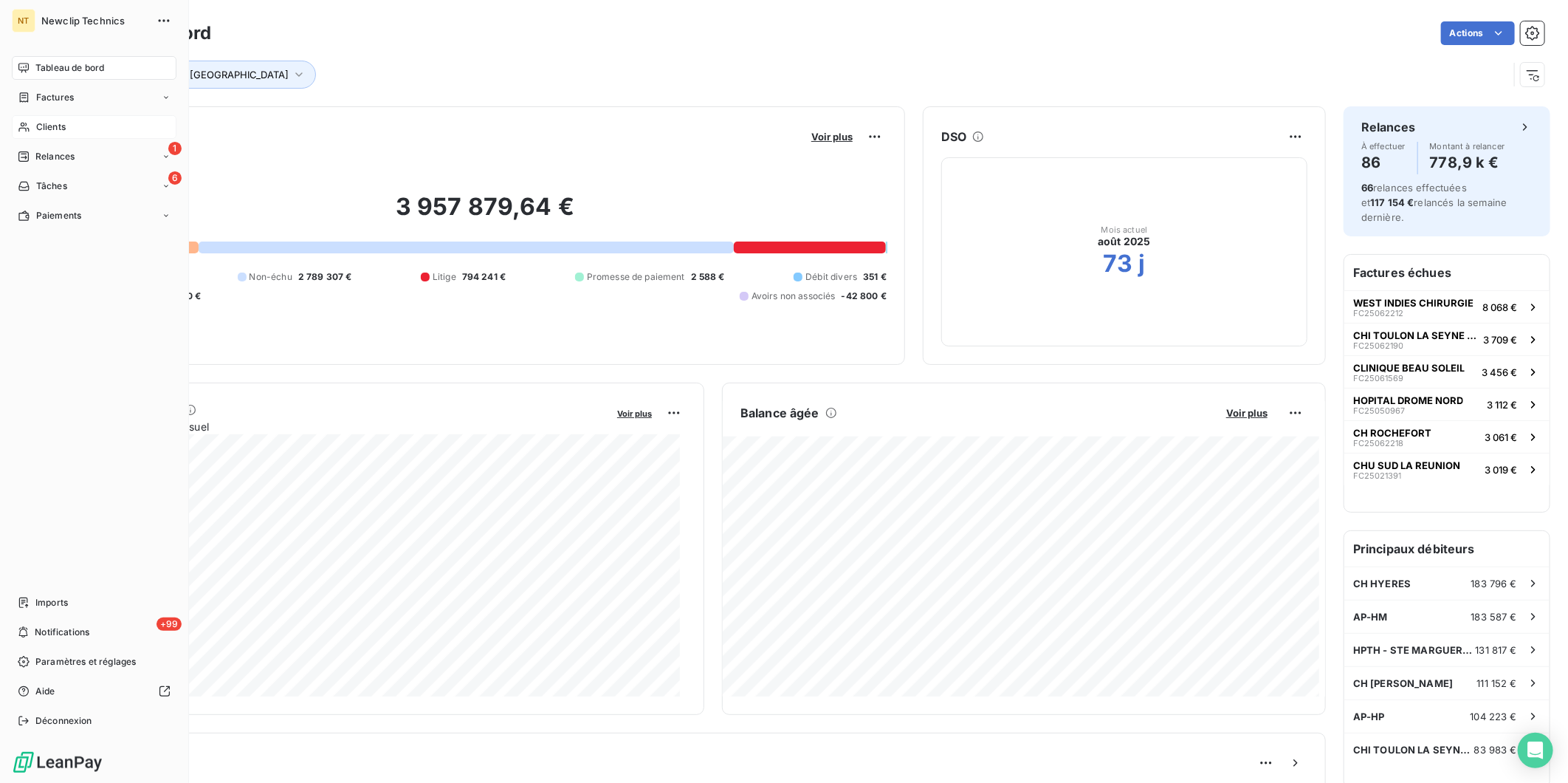
click at [36, 121] on span "Clients" at bounding box center [51, 128] width 30 height 14
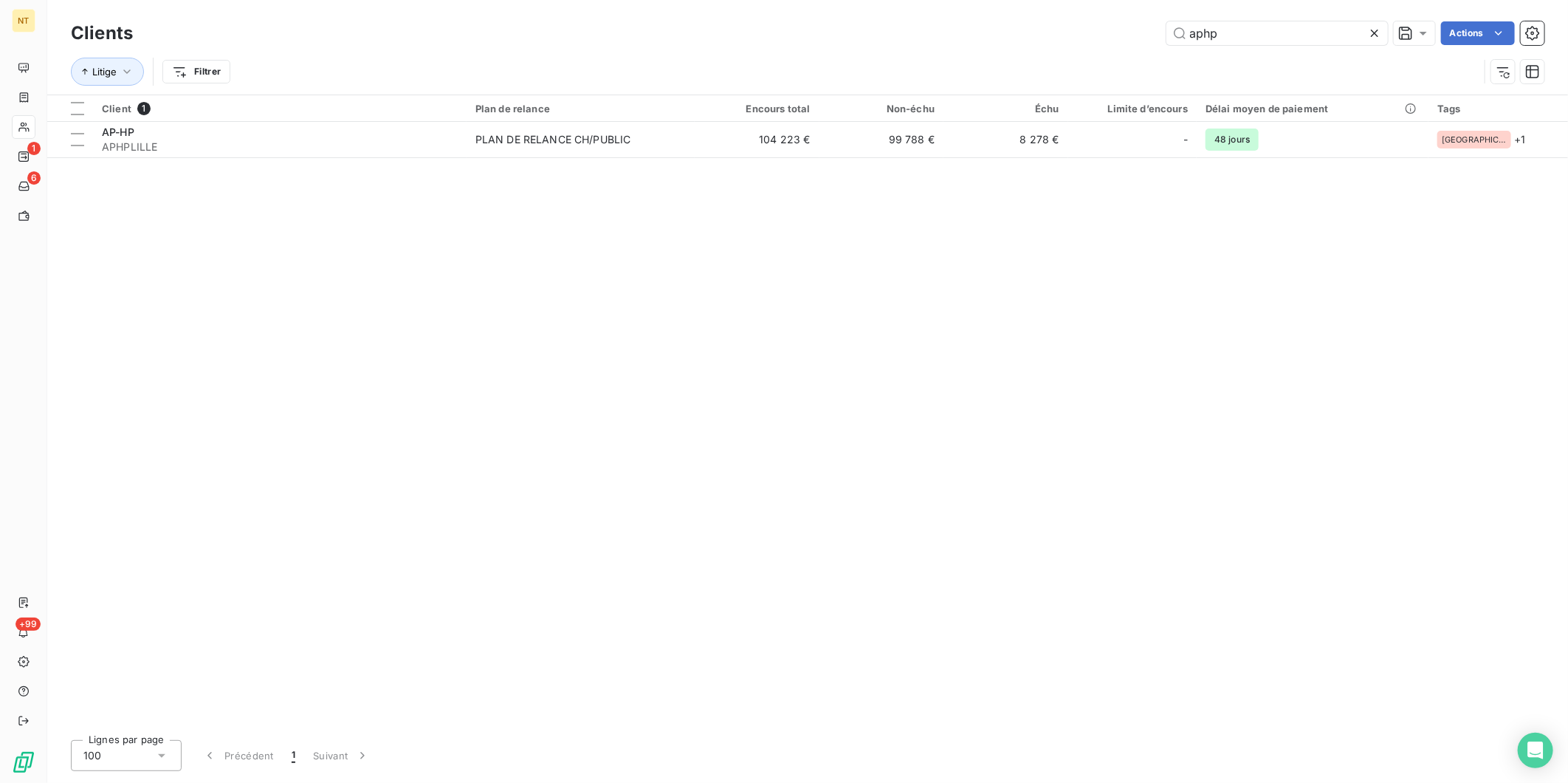
drag, startPoint x: 1221, startPoint y: 34, endPoint x: 1113, endPoint y: 24, distance: 108.5
click at [1119, 31] on div "aphp Actions" at bounding box center [847, 33] width 1394 height 24
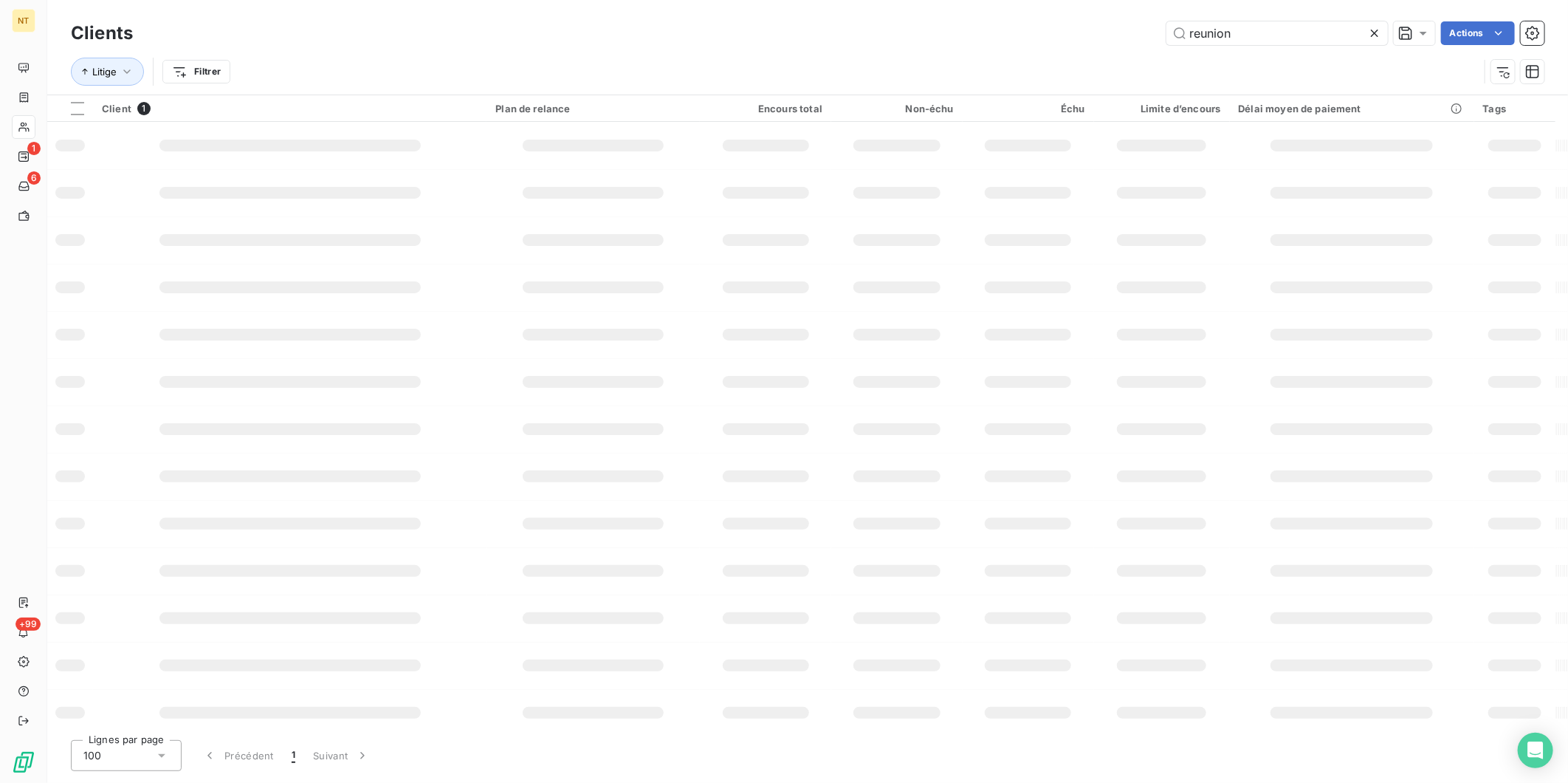
type input "reunion"
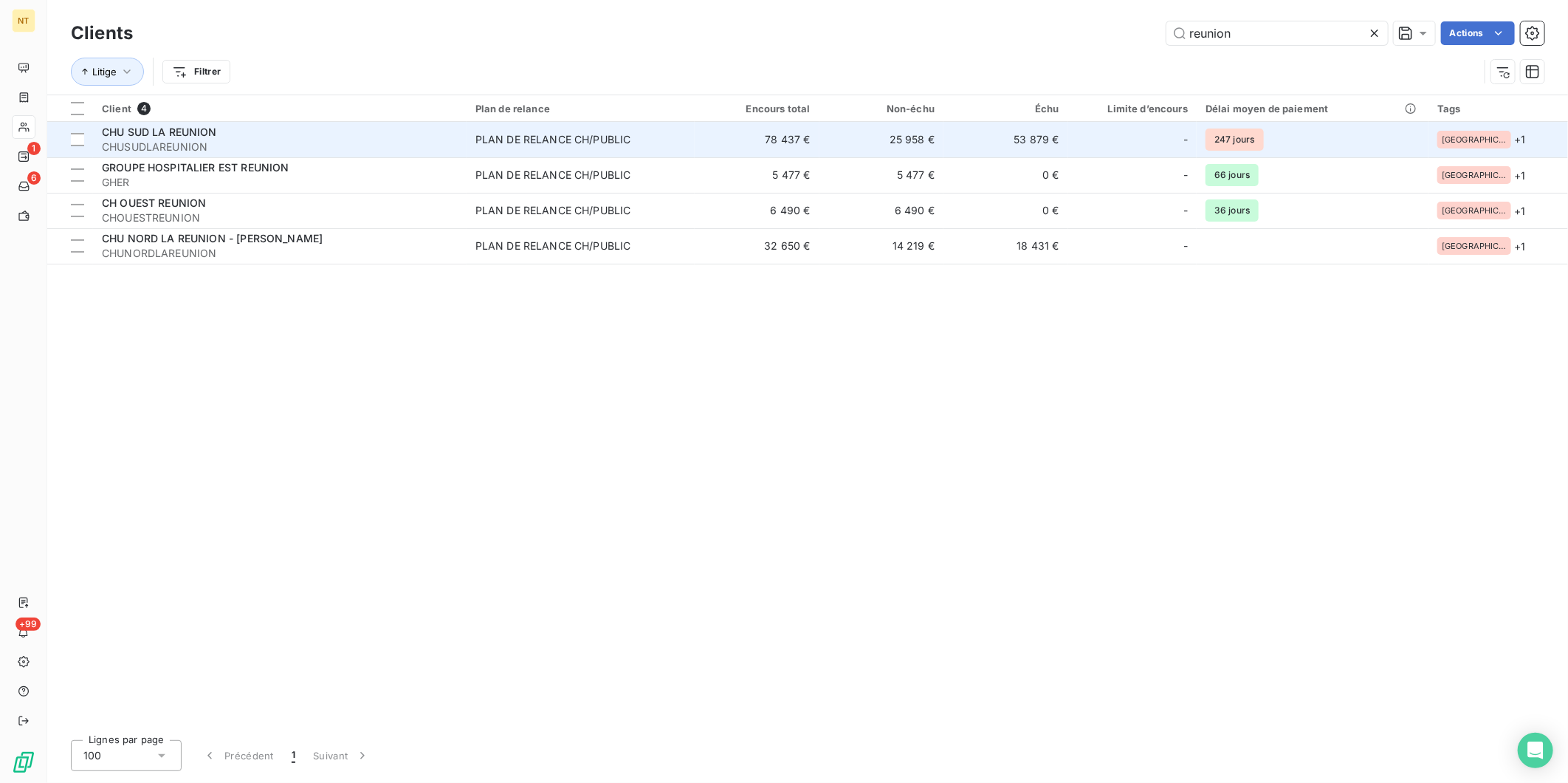
click at [208, 138] on div "CHU SUD LA REUNION" at bounding box center [279, 132] width 355 height 14
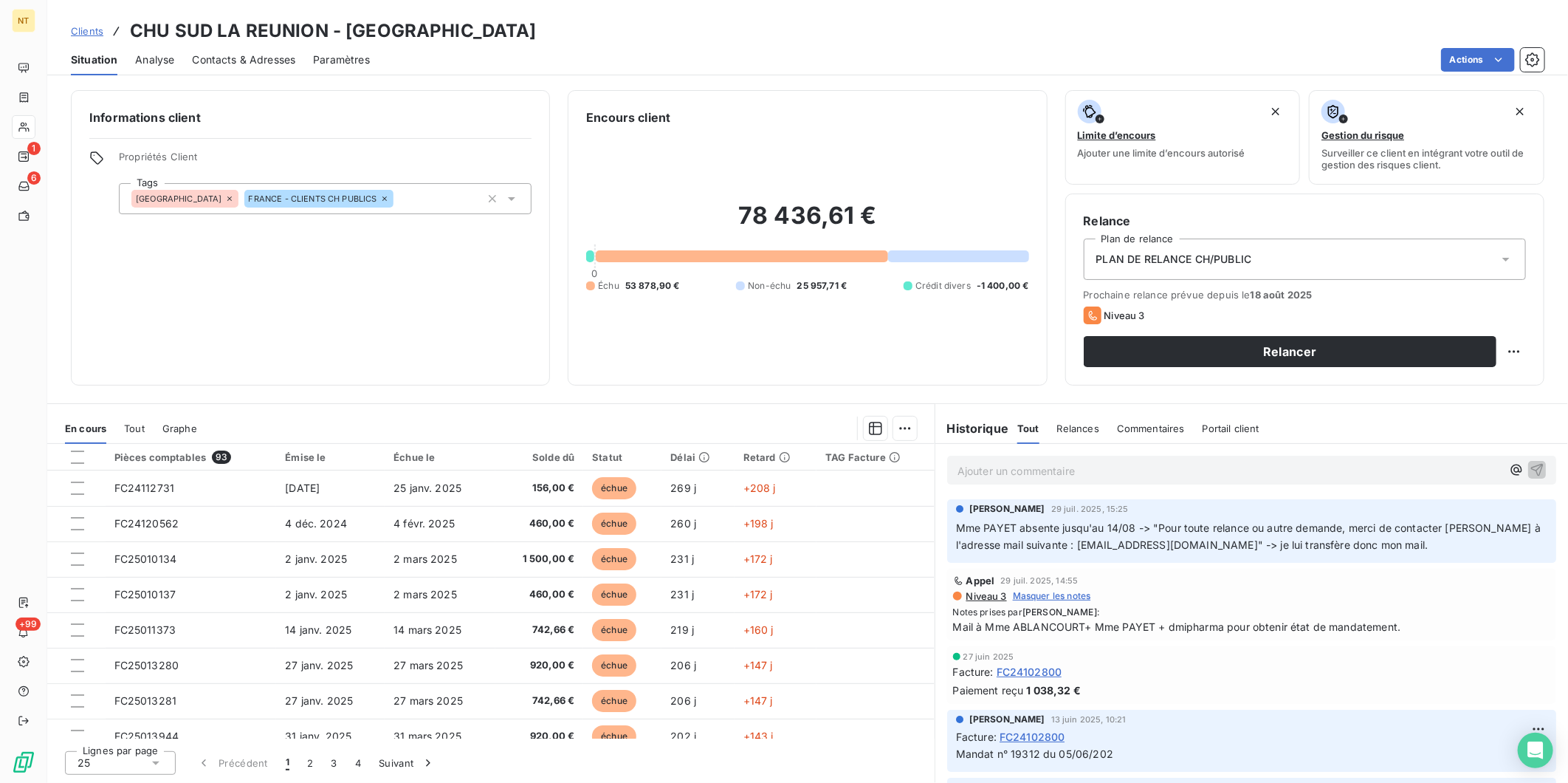
click at [1110, 474] on p "Ajouter un commentaire ﻿" at bounding box center [1229, 470] width 544 height 19
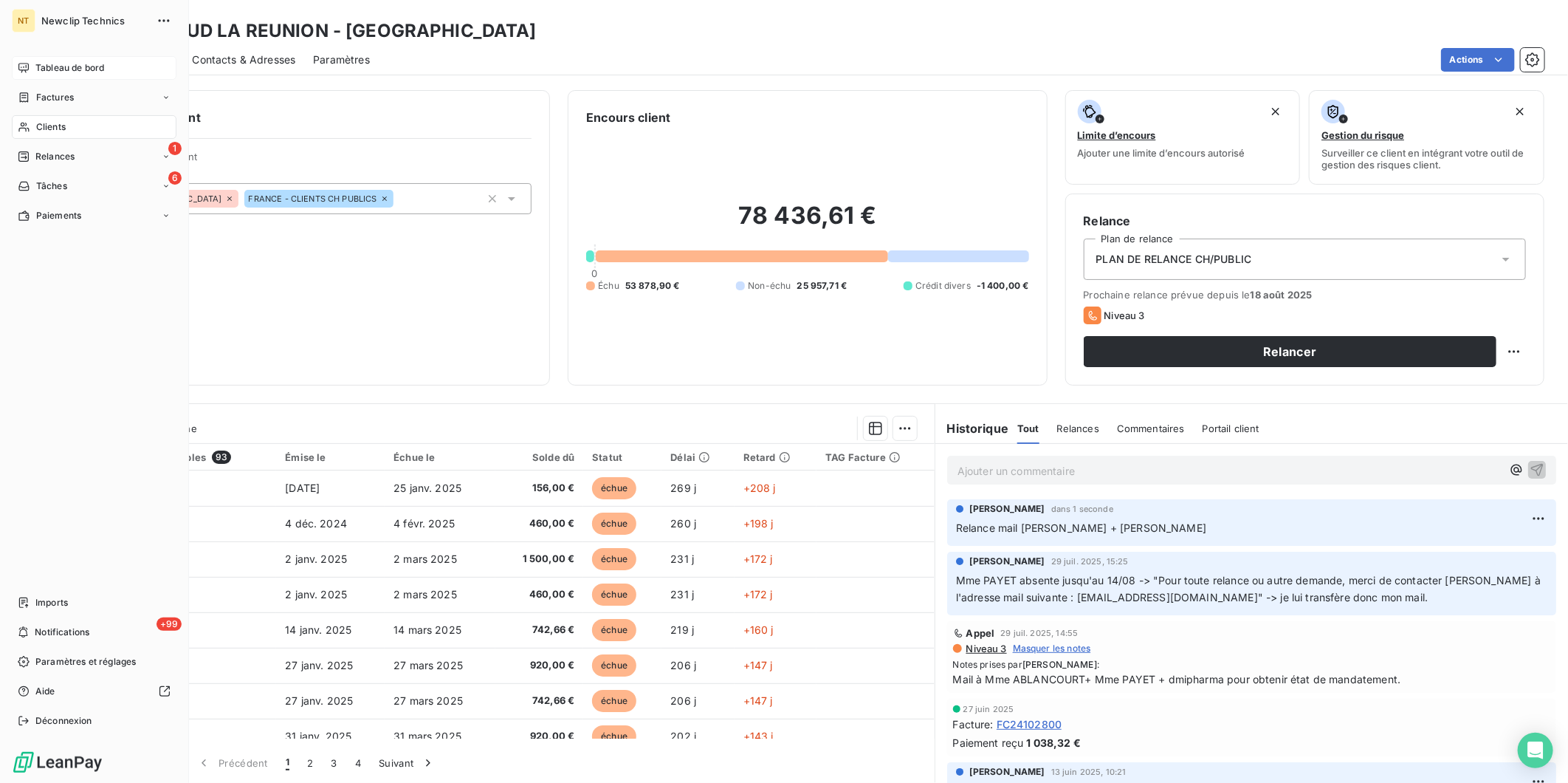
click at [16, 62] on div "Tableau de bord" at bounding box center [94, 68] width 165 height 24
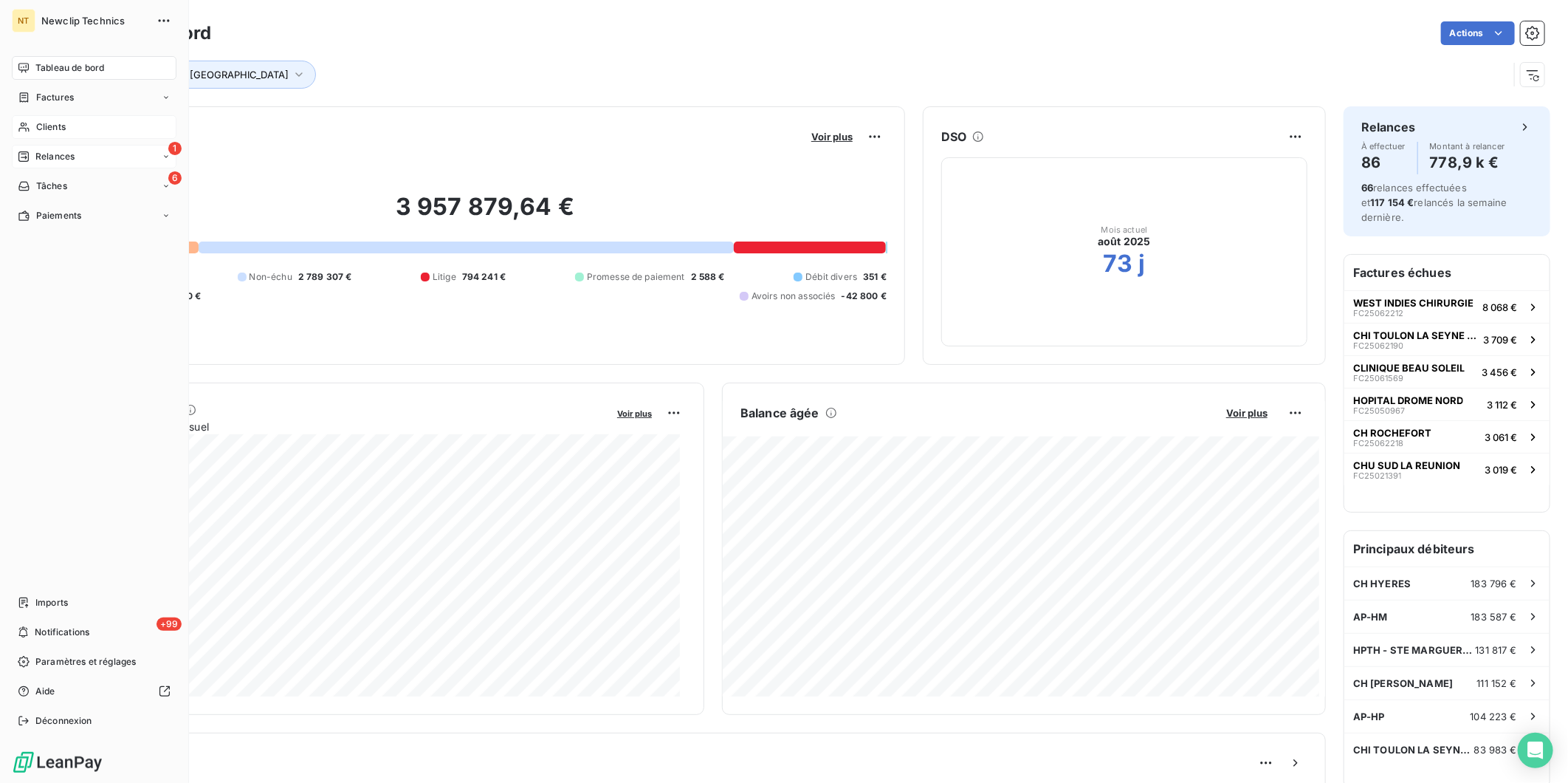
click at [39, 149] on div "1 Relances" at bounding box center [94, 156] width 165 height 24
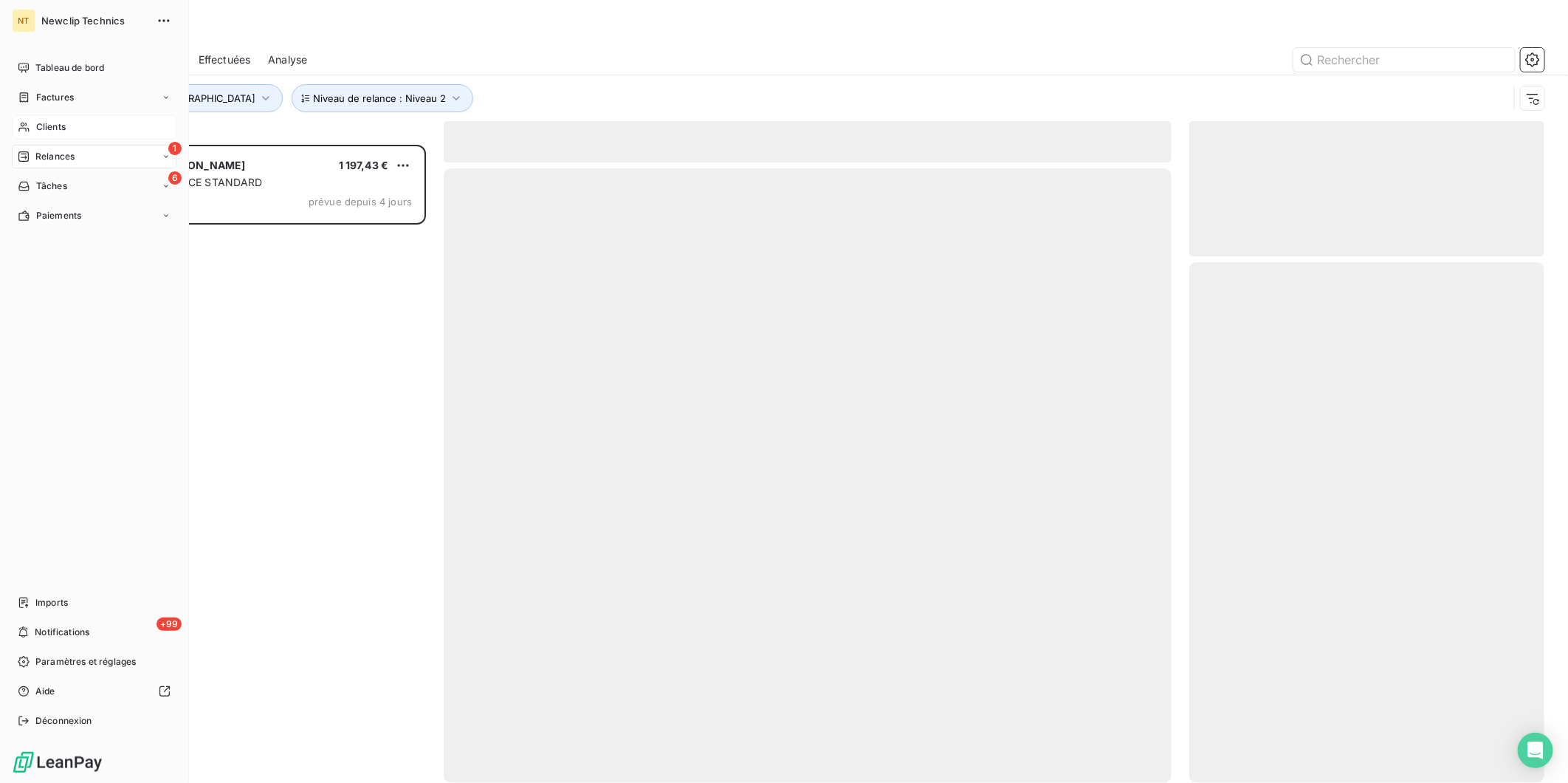
scroll to position [626, 343]
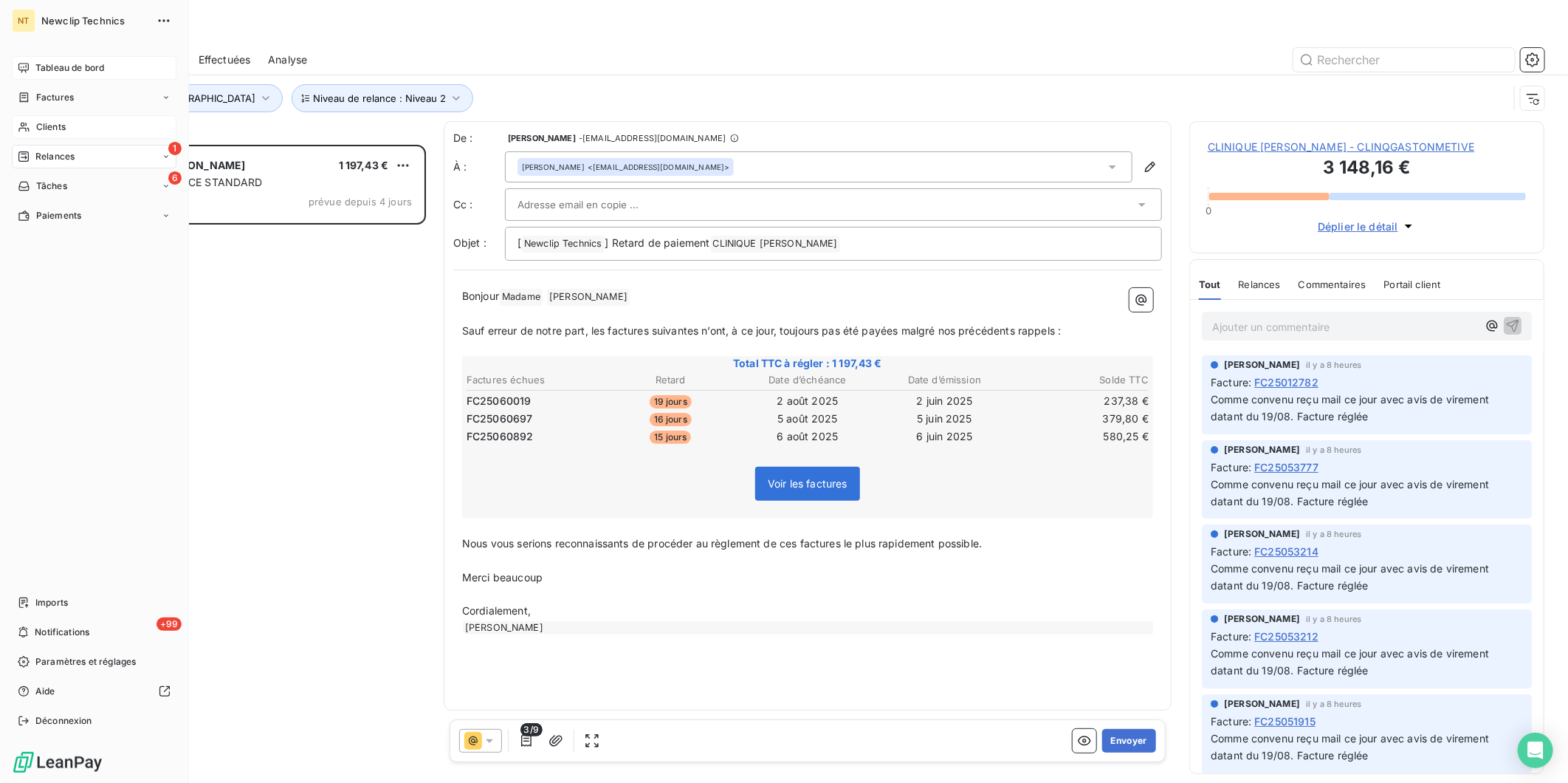
click at [14, 65] on div "Tableau de bord" at bounding box center [94, 68] width 165 height 24
